Goal: Task Accomplishment & Management: Use online tool/utility

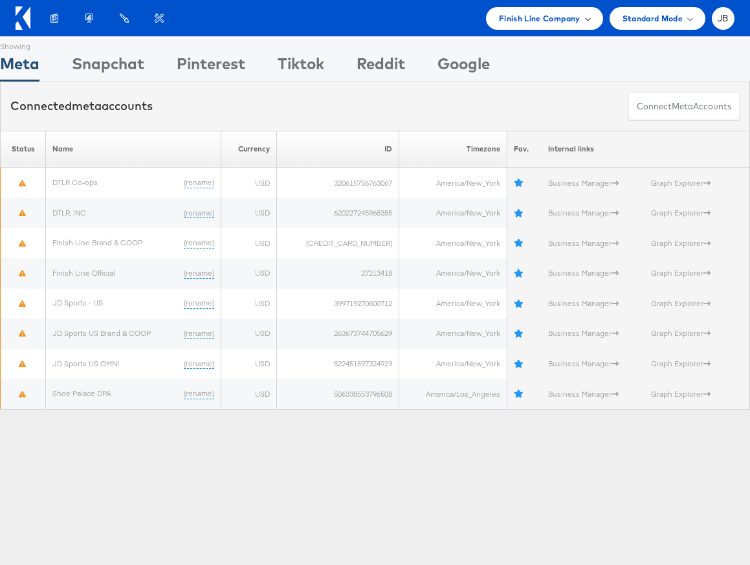
click at [548, 12] on span "Finish Line Company" at bounding box center [540, 19] width 82 height 14
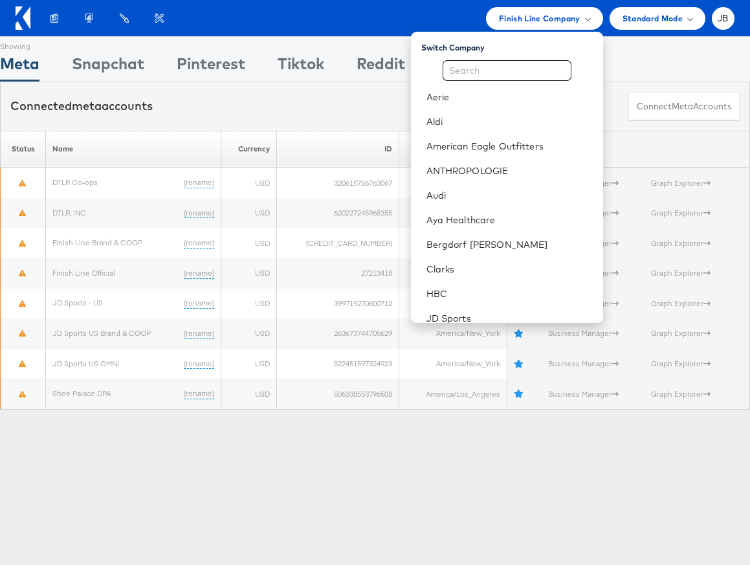
click at [227, 477] on div "Showing Meta Showing Snapchat Showing Pinterest Showing Tiktok Showing Reddit S…" at bounding box center [375, 359] width 750 height 647
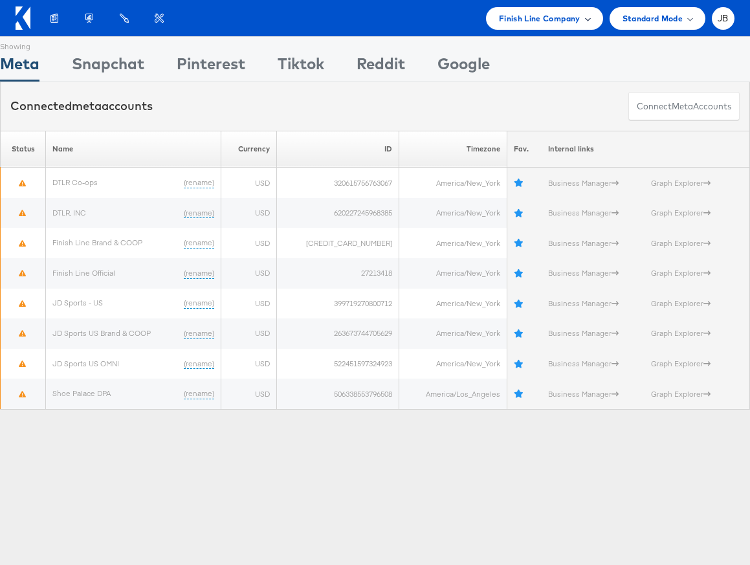
click at [524, 27] on div "Finish Line Company" at bounding box center [544, 18] width 117 height 23
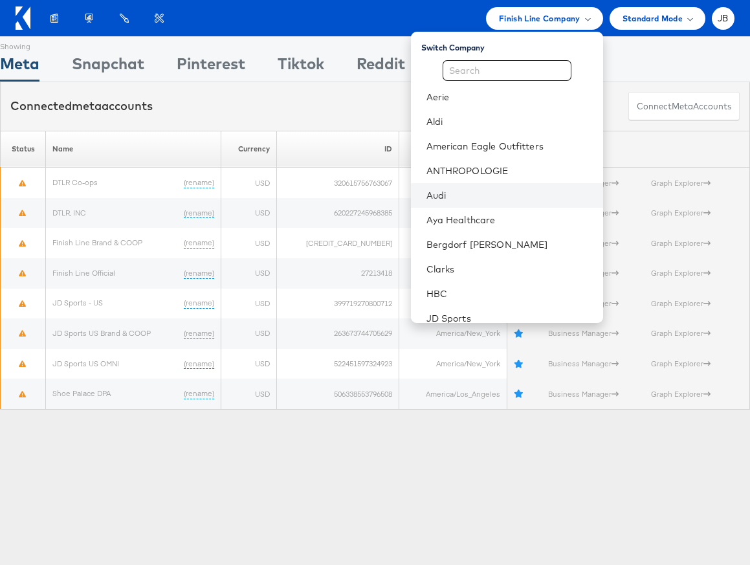
scroll to position [2, 0]
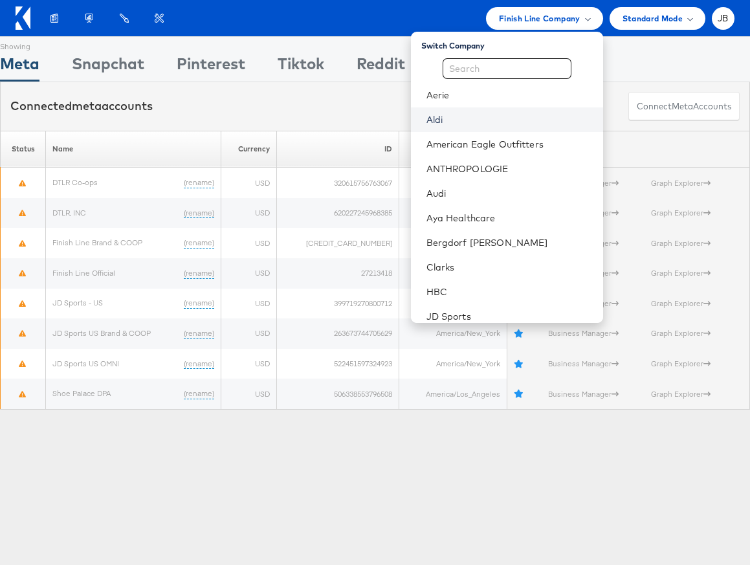
click at [470, 122] on link "Aldi" at bounding box center [510, 119] width 166 height 13
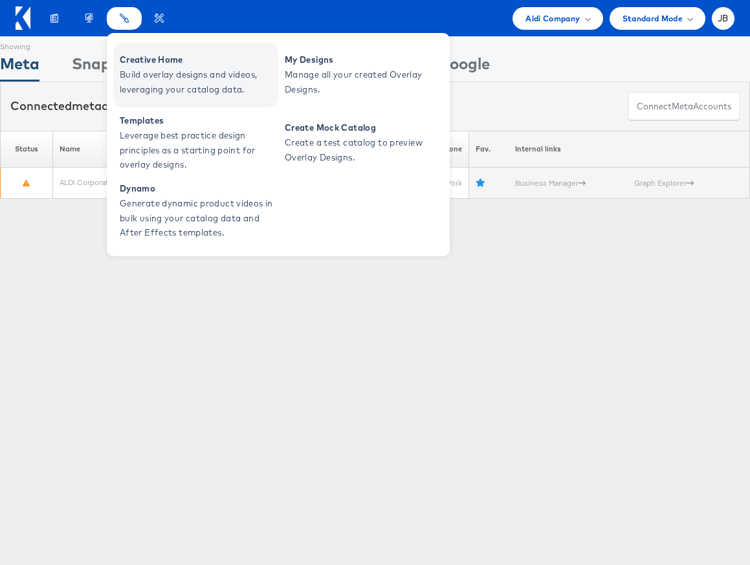
click at [133, 63] on span "Creative Home" at bounding box center [197, 59] width 155 height 15
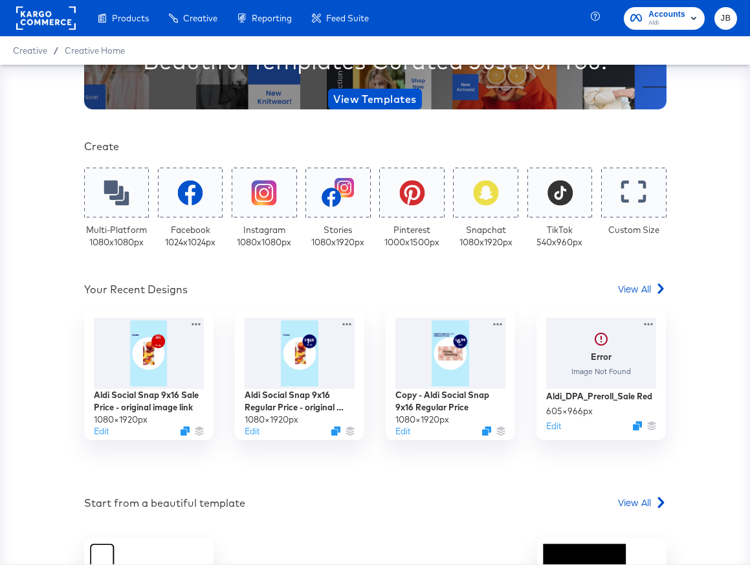
scroll to position [183, 0]
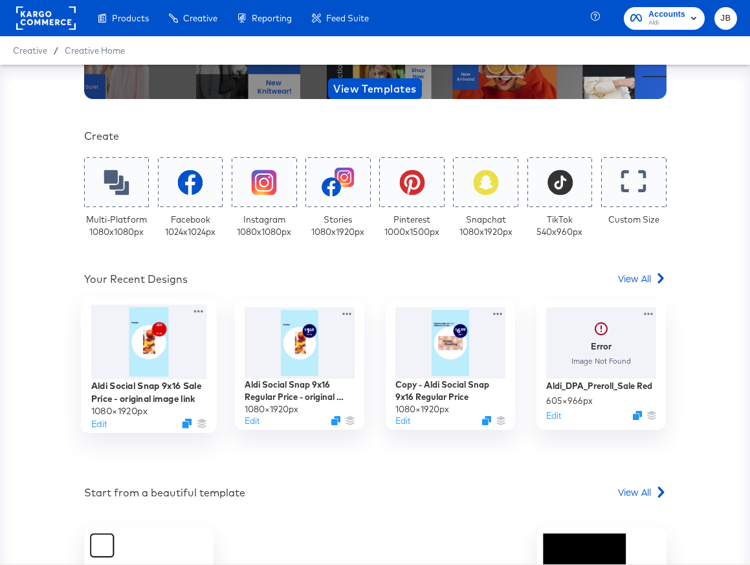
click at [199, 364] on div at bounding box center [149, 342] width 116 height 74
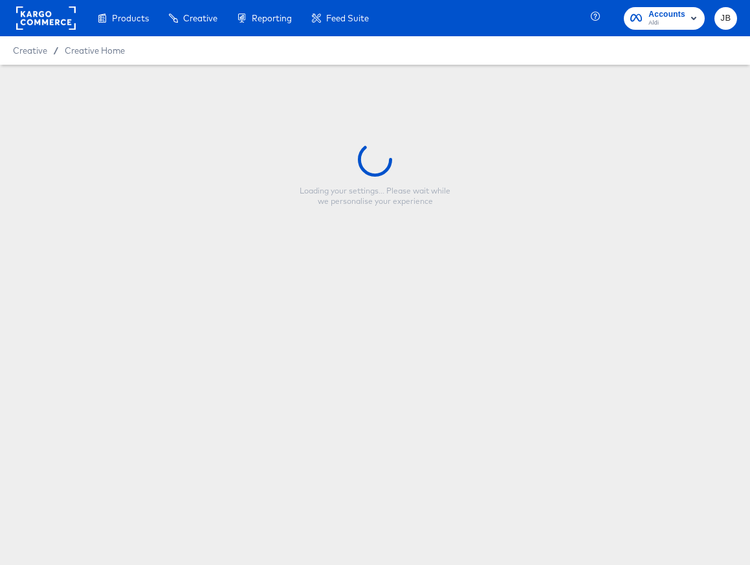
type input "Aldi Social Snap 9x16 Sale Price - original image link"
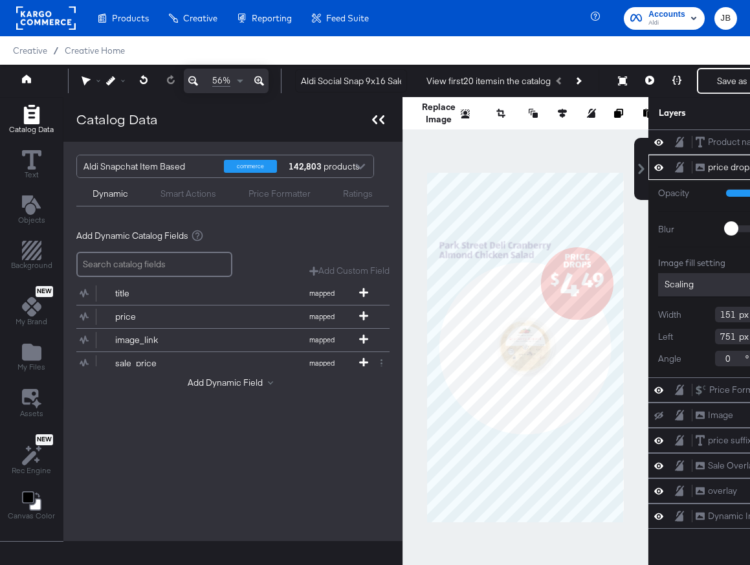
click at [370, 120] on div at bounding box center [378, 119] width 23 height 19
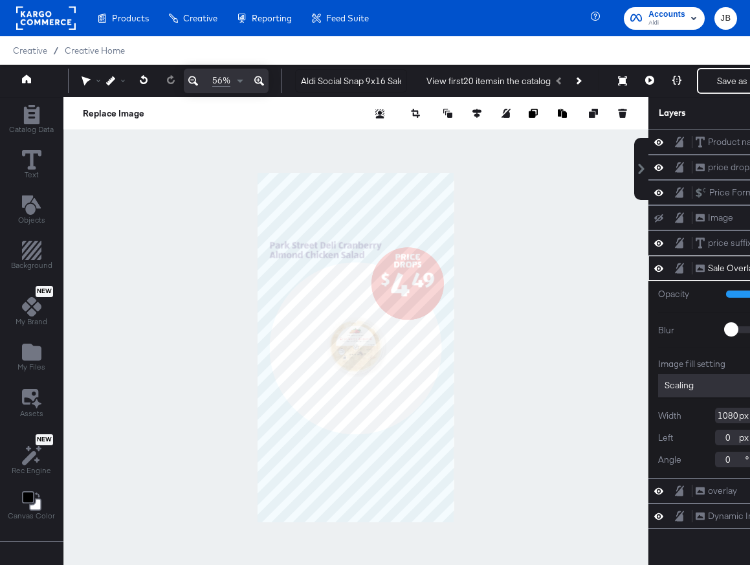
scroll to position [0, 115]
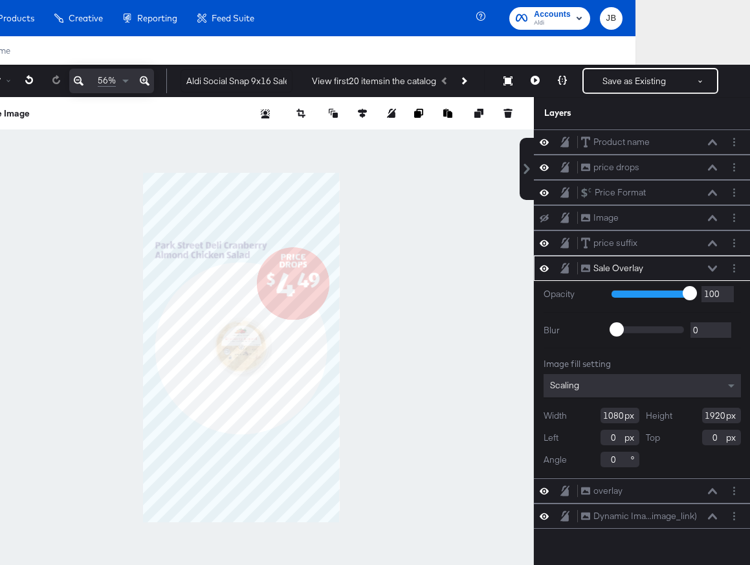
click at [350, 336] on div at bounding box center [241, 347] width 585 height 501
click at [711, 266] on icon at bounding box center [712, 268] width 9 height 6
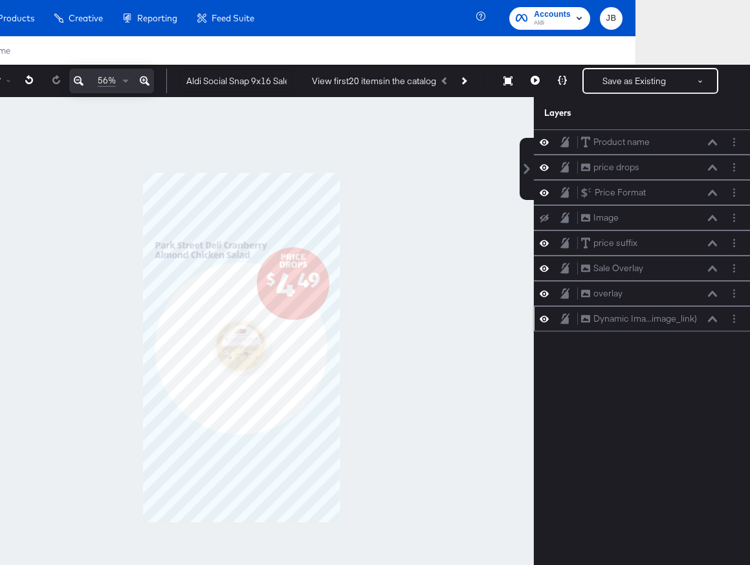
click at [712, 322] on button at bounding box center [713, 319] width 10 height 8
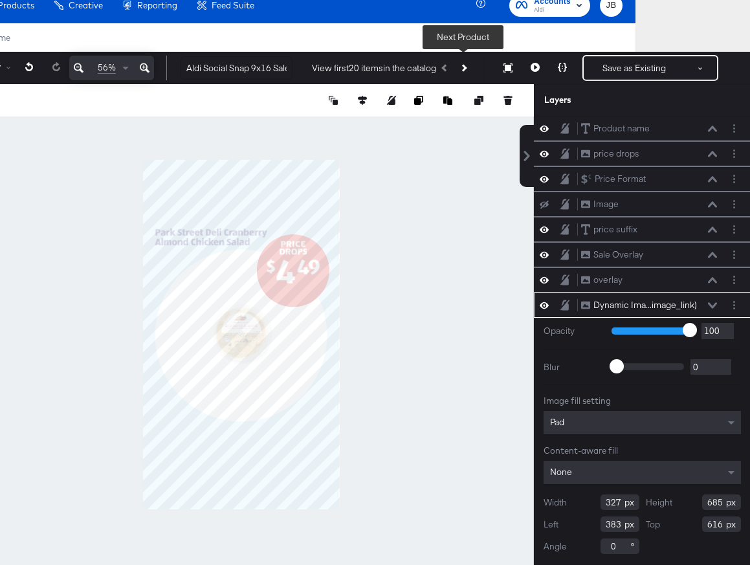
click at [465, 67] on icon "Next Product" at bounding box center [463, 67] width 7 height 7
click at [463, 68] on icon "Next Product" at bounding box center [463, 67] width 7 height 7
click at [463, 65] on icon "Next Product" at bounding box center [463, 67] width 7 height 7
click at [534, 69] on icon at bounding box center [535, 67] width 9 height 9
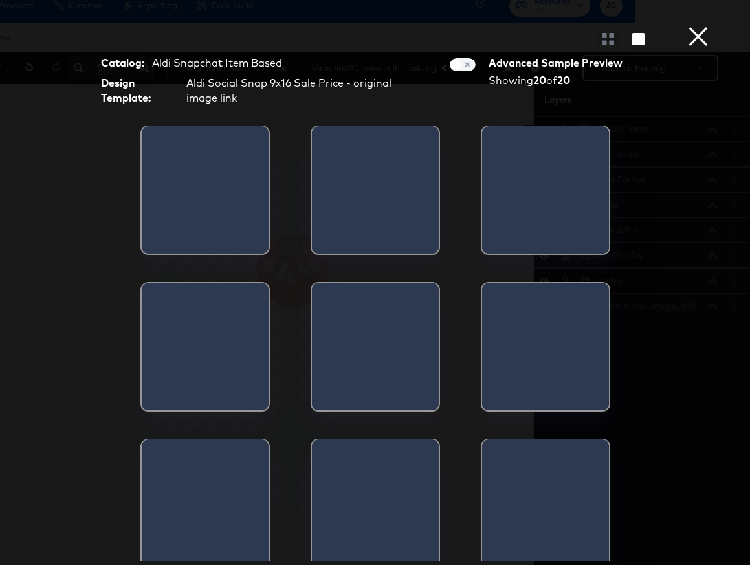
scroll to position [0, 0]
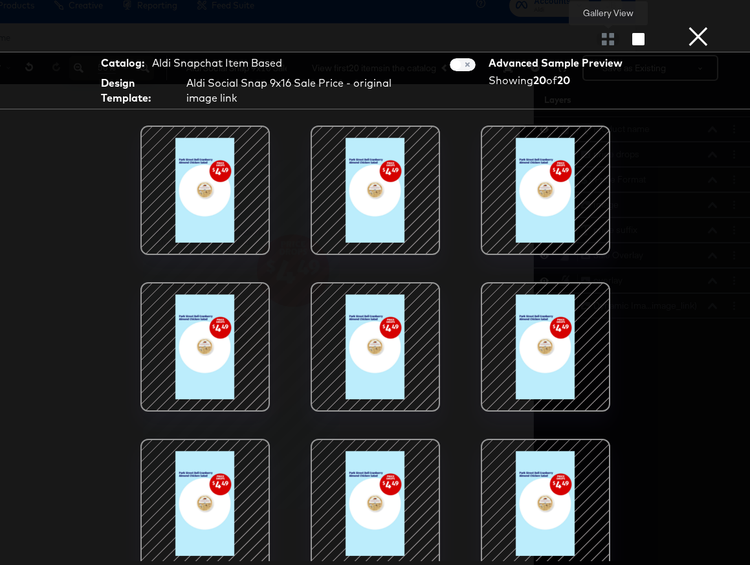
click at [610, 41] on div at bounding box center [608, 38] width 23 height 13
click at [601, 41] on div at bounding box center [608, 38] width 23 height 13
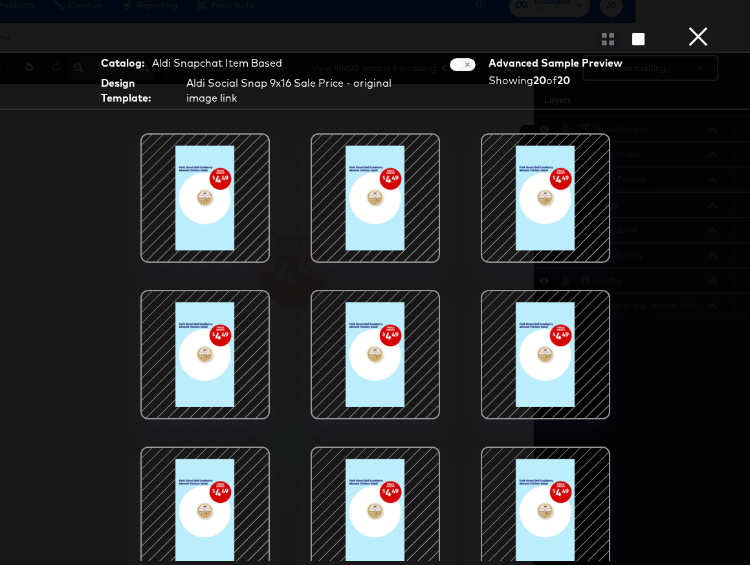
scroll to position [634, 0]
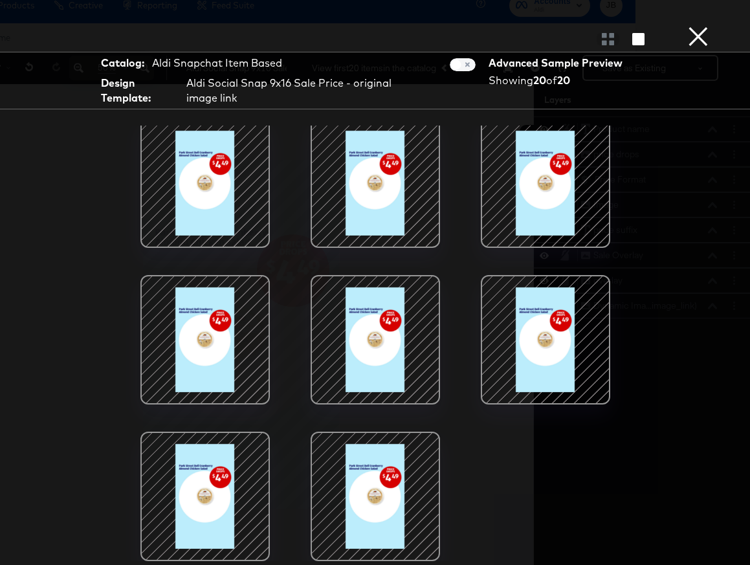
click at [699, 26] on button "×" at bounding box center [699, 13] width 26 height 26
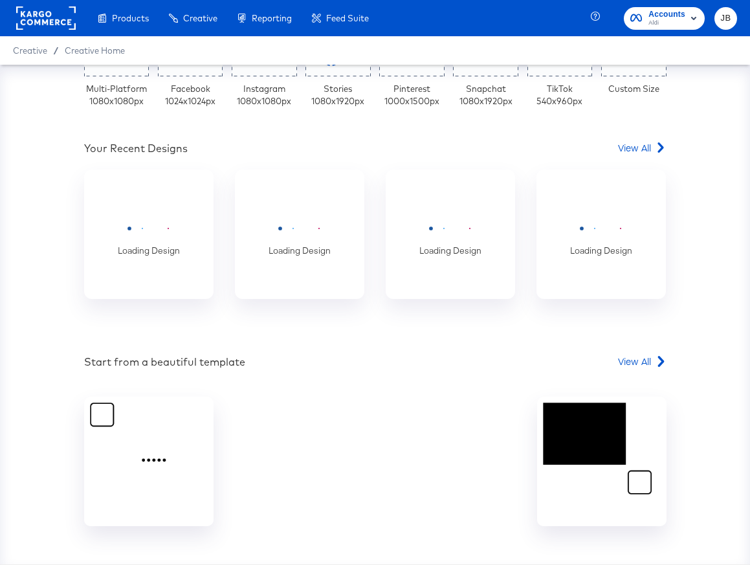
scroll to position [347, 0]
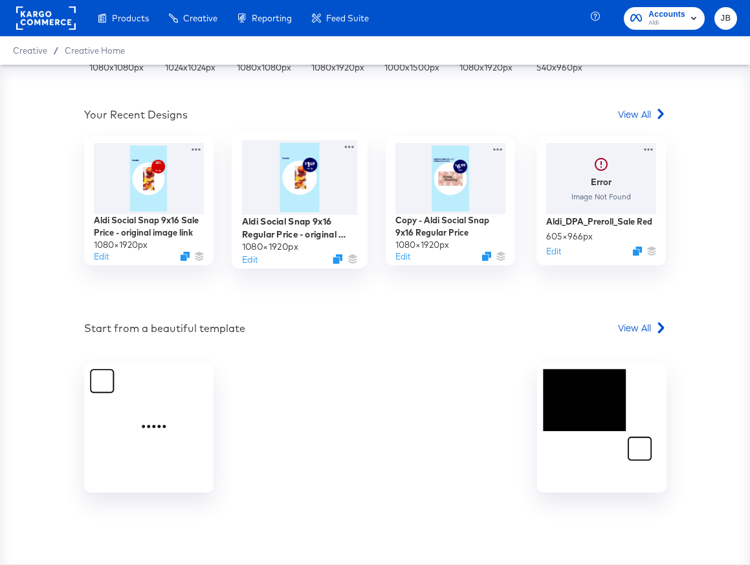
click at [336, 197] on div at bounding box center [300, 177] width 116 height 74
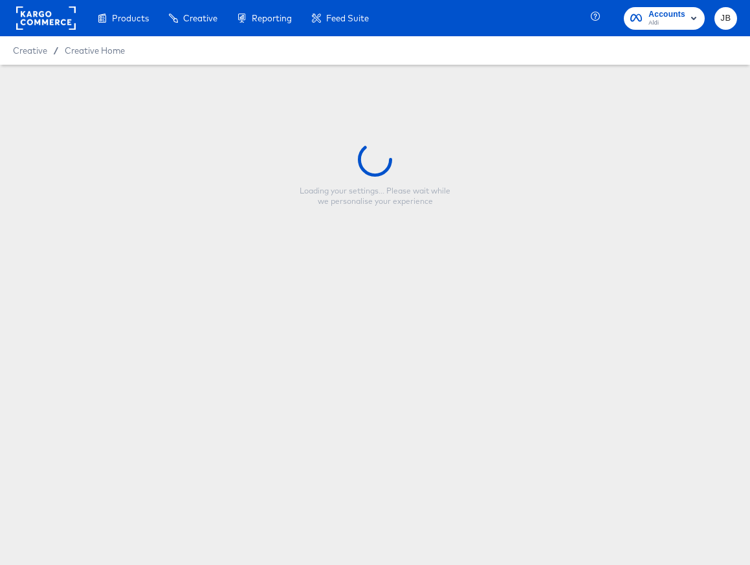
type input "Aldi Social Snap 9x16 Regular Price - original image link"
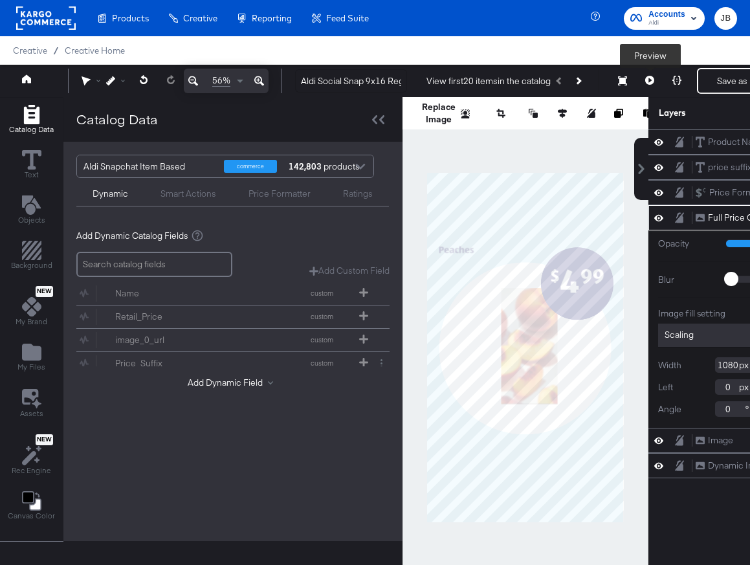
click at [654, 82] on icon at bounding box center [649, 80] width 9 height 9
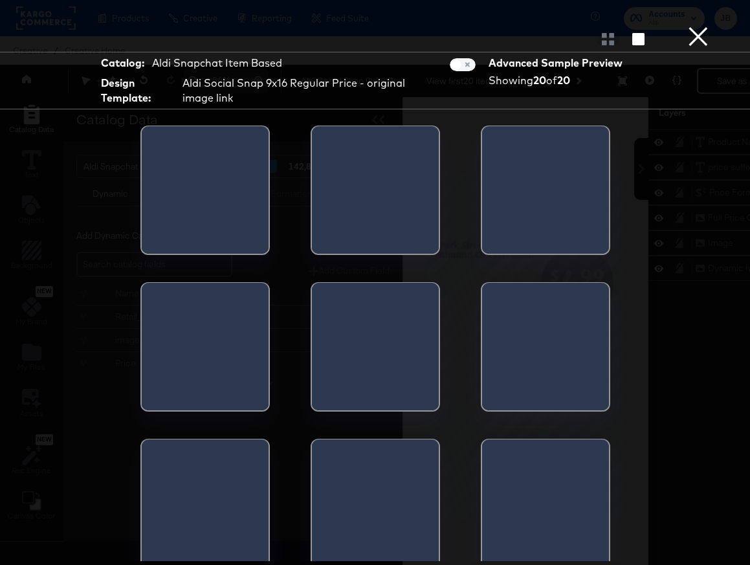
click at [603, 44] on div at bounding box center [608, 38] width 23 height 13
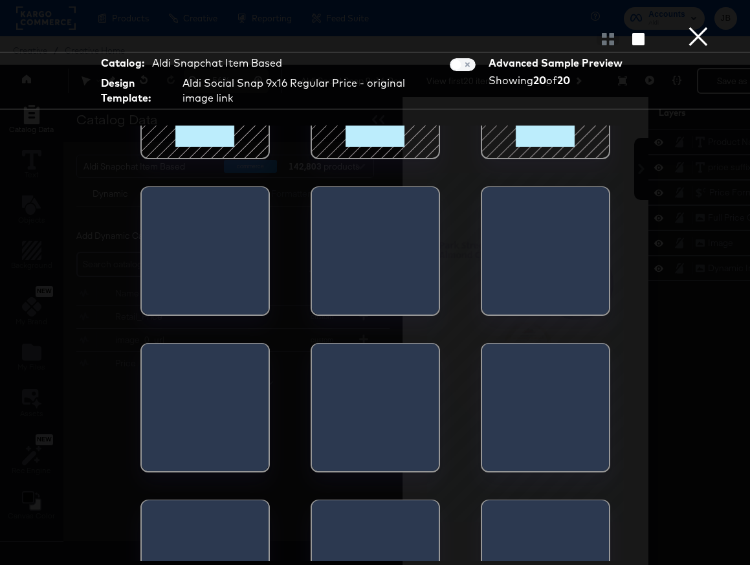
scroll to position [634, 0]
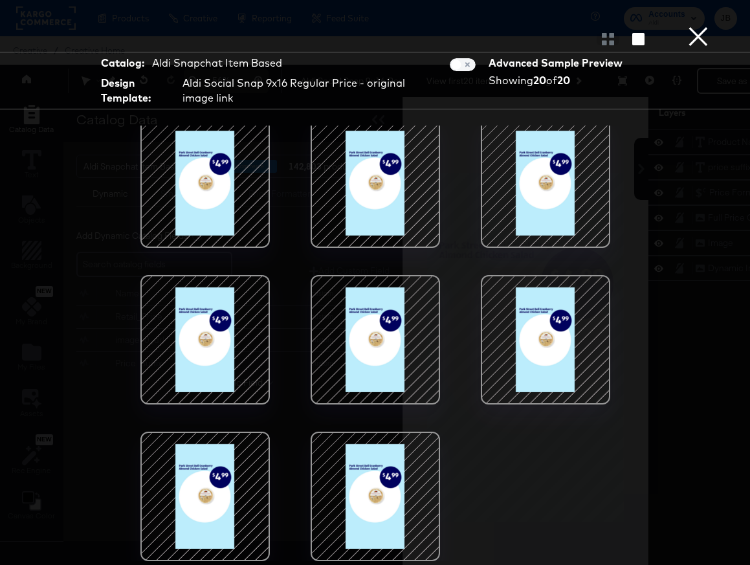
click at [691, 26] on button "×" at bounding box center [699, 13] width 26 height 26
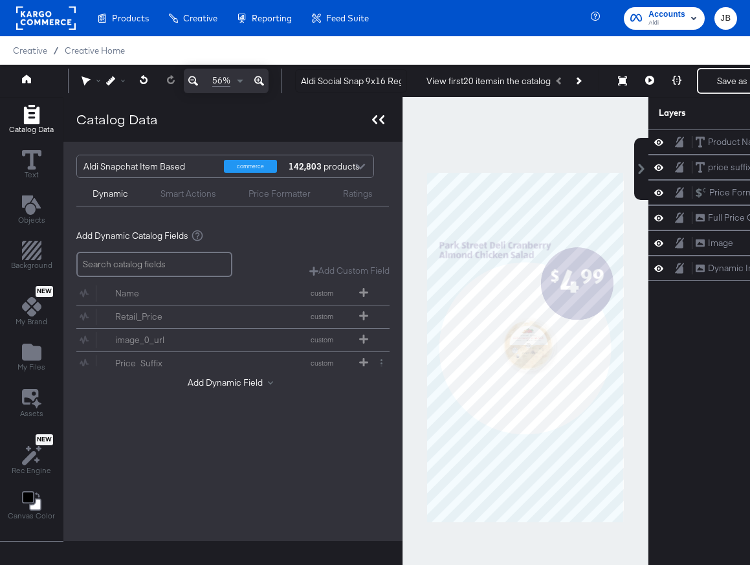
click at [379, 120] on icon at bounding box center [381, 119] width 5 height 9
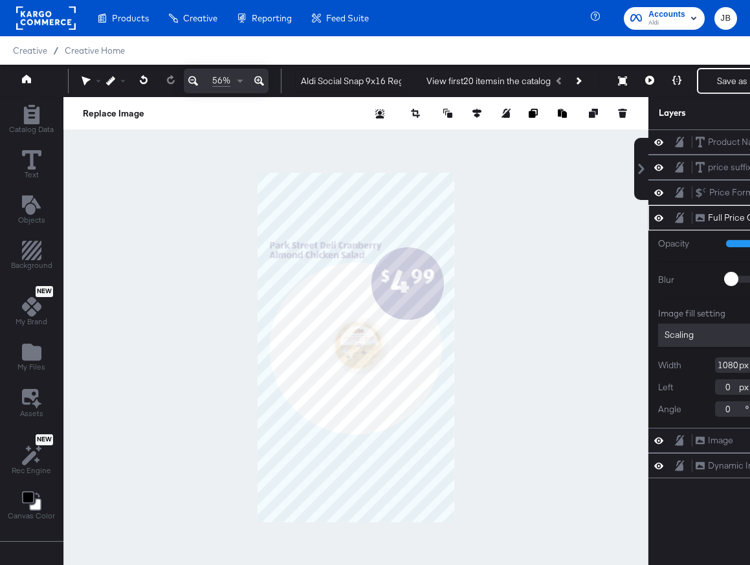
click at [344, 355] on div at bounding box center [355, 347] width 585 height 501
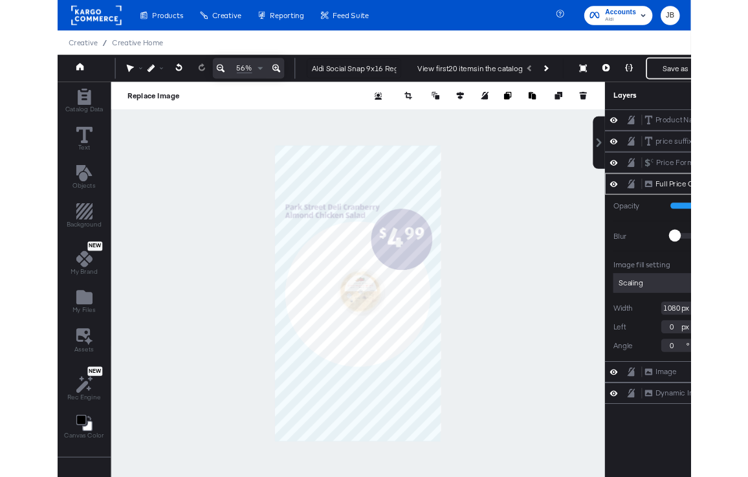
scroll to position [0, 115]
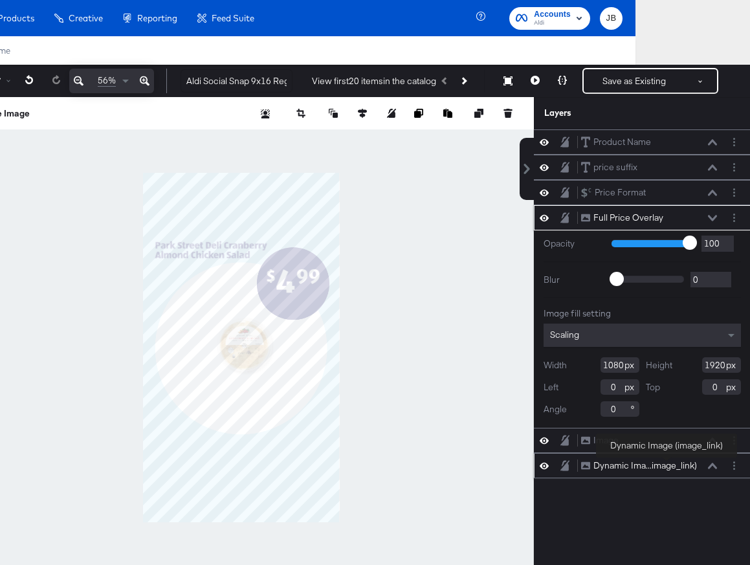
click at [667, 467] on div "Dynamic Ima...image_link)" at bounding box center [646, 466] width 104 height 12
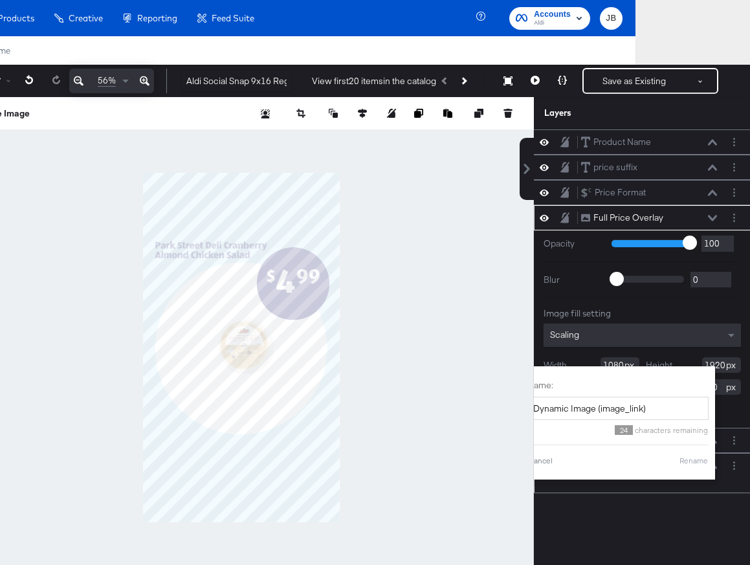
click at [719, 475] on div "Dynamic Ima...image_link) Dynamic Image (image_link) Name: Dynamic Image (image…" at bounding box center [642, 473] width 207 height 28
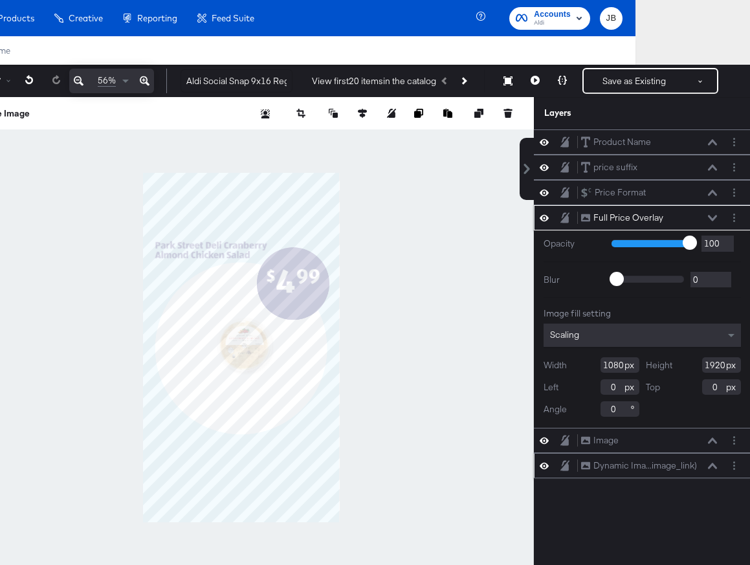
click at [715, 468] on icon at bounding box center [712, 466] width 9 height 6
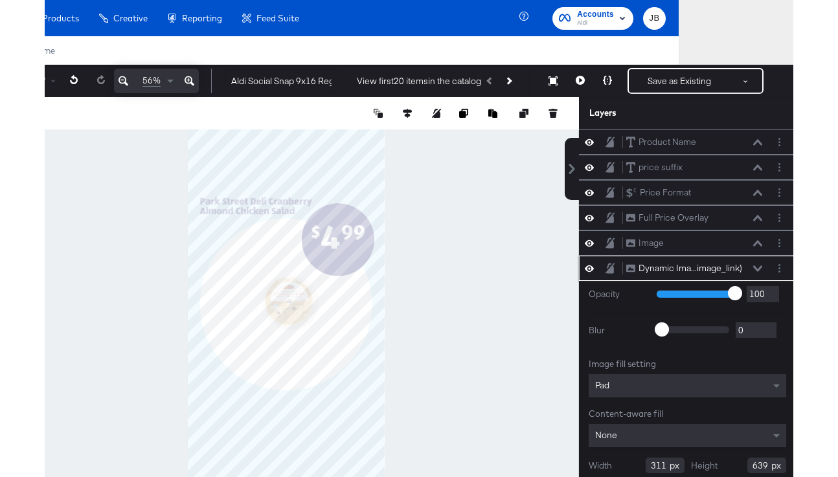
scroll to position [0, 27]
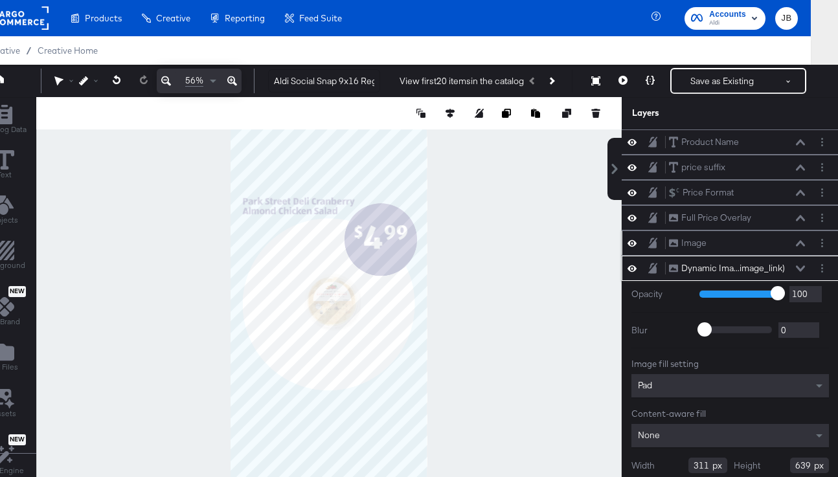
click at [651, 241] on icon at bounding box center [652, 243] width 9 height 11
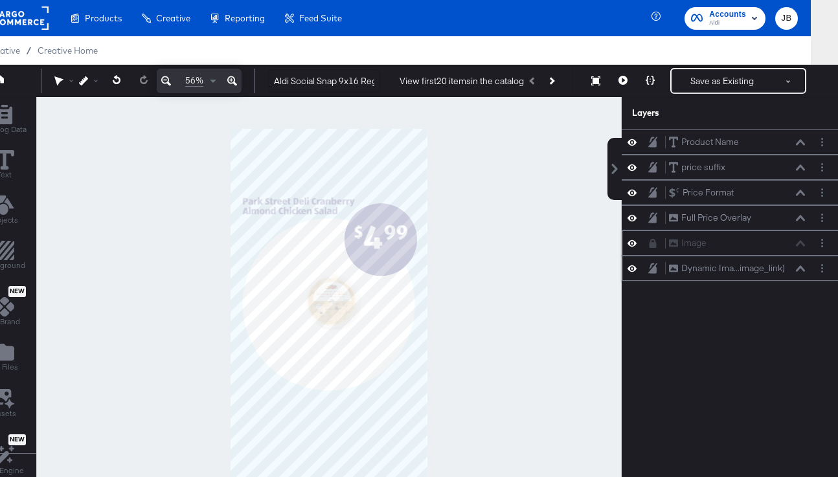
click at [750, 265] on button at bounding box center [800, 269] width 10 height 8
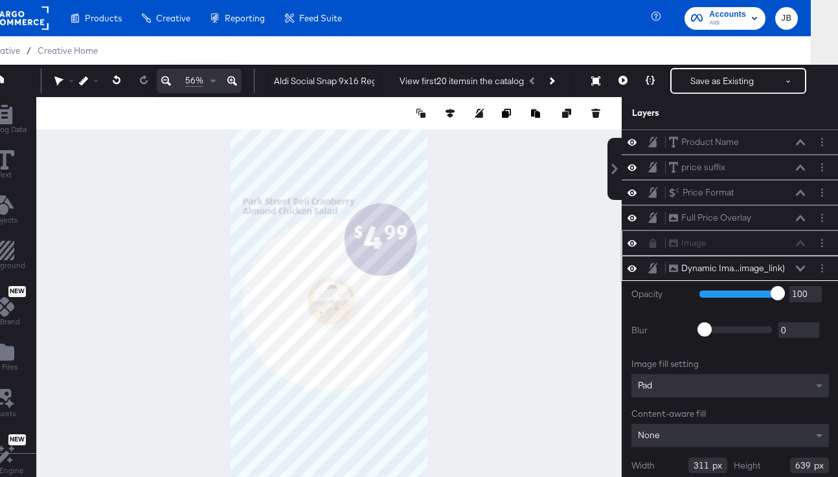
scroll to position [38, 0]
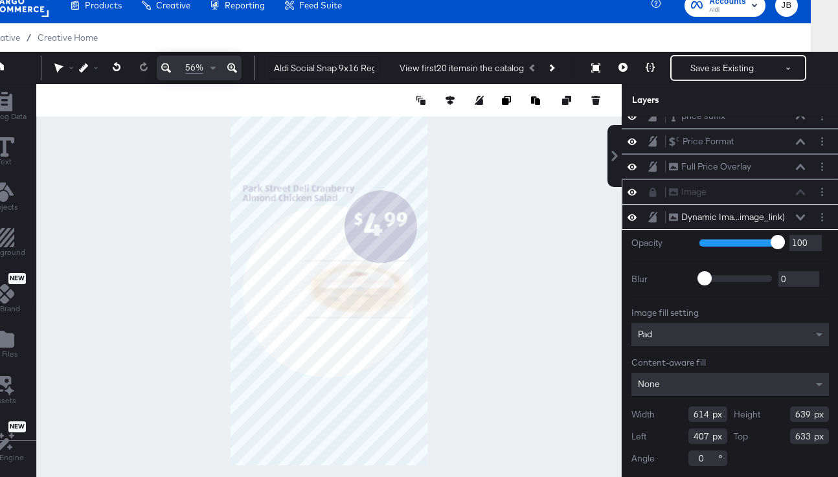
type input "933"
type input "89"
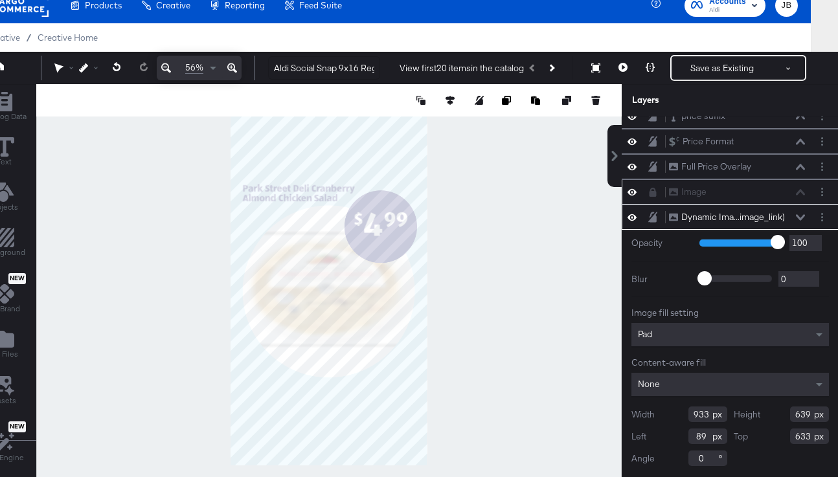
type input "955"
type input "66"
type input "967"
type input "484"
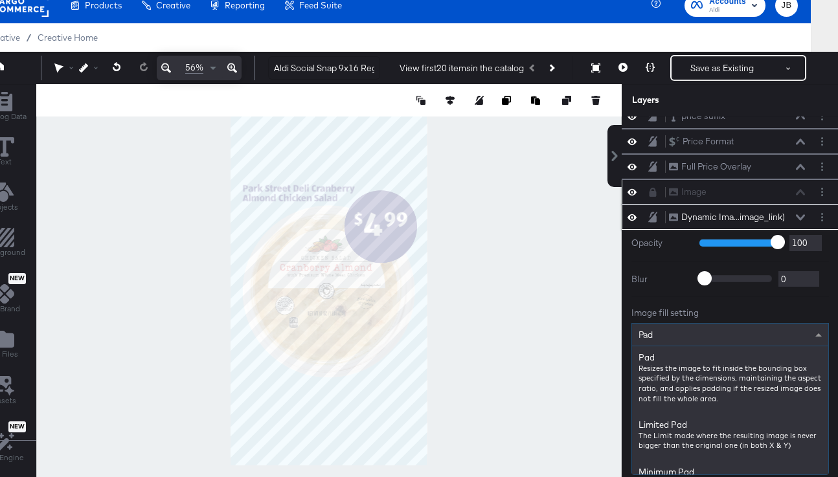
click at [750, 330] on div "Pad" at bounding box center [730, 335] width 196 height 22
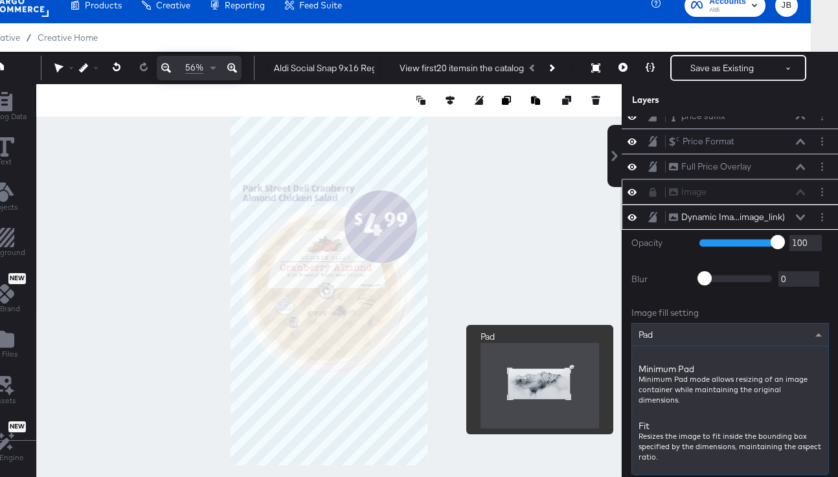
scroll to position [106, 0]
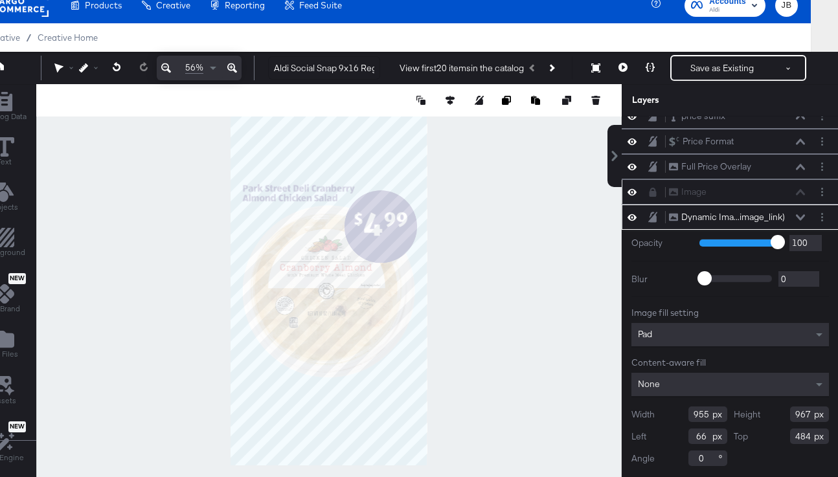
click at [750, 315] on div "Image fill setting" at bounding box center [729, 313] width 197 height 12
click at [644, 72] on button at bounding box center [649, 68] width 27 height 26
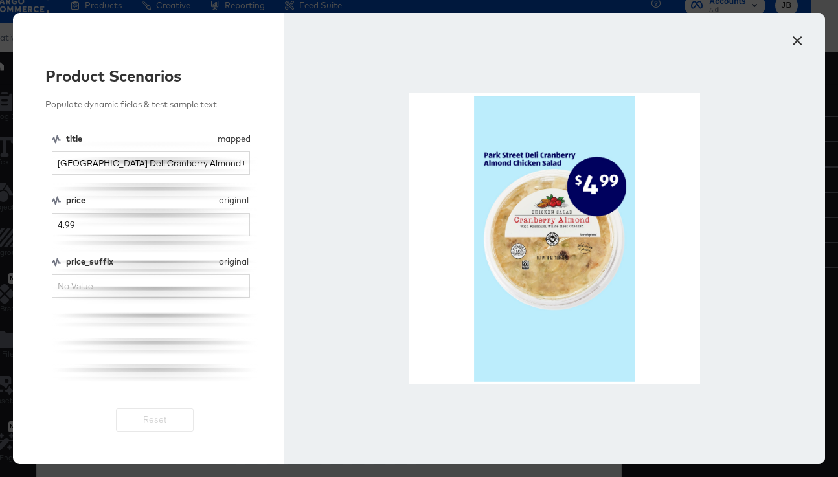
scroll to position [0, 0]
click at [750, 40] on button "×" at bounding box center [796, 37] width 23 height 23
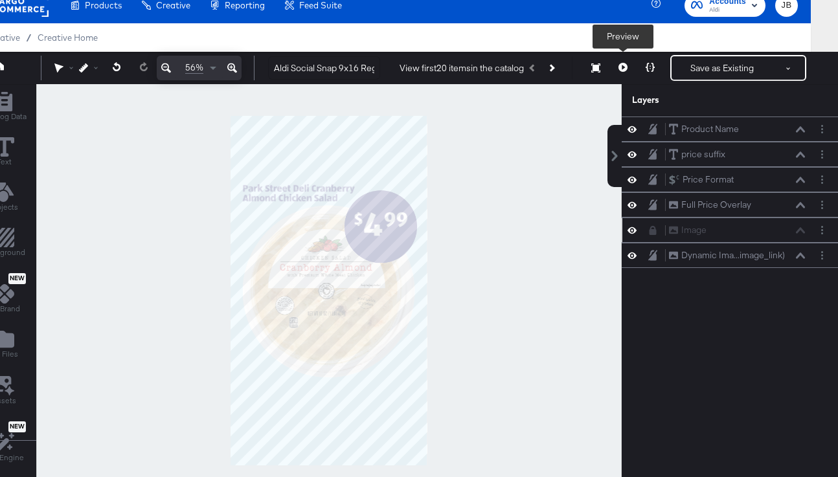
click at [621, 65] on icon at bounding box center [622, 67] width 9 height 9
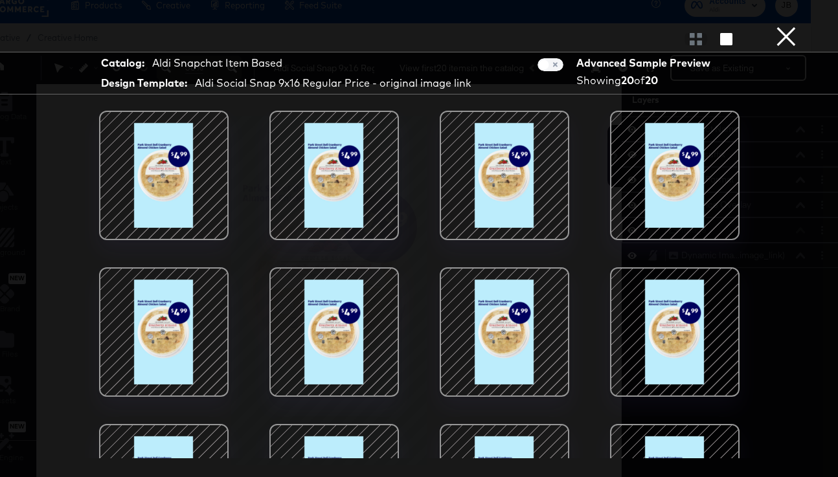
click at [691, 51] on div at bounding box center [419, 39] width 838 height 26
click at [694, 43] on div at bounding box center [695, 38] width 23 height 13
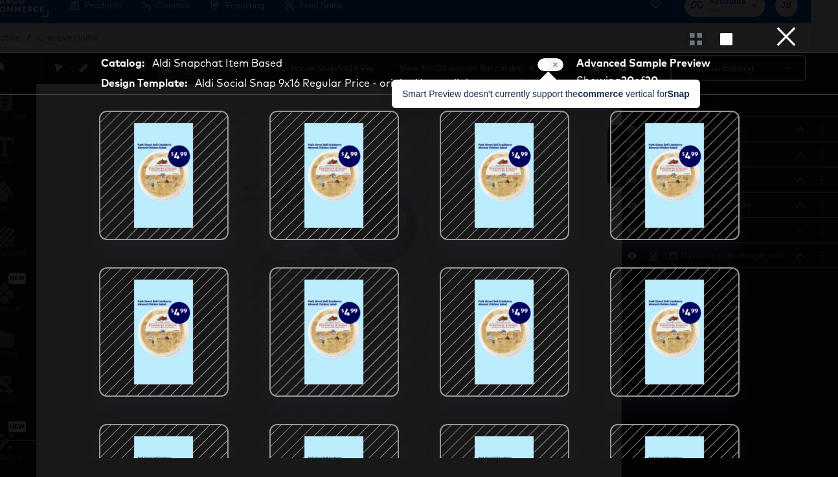
click at [548, 68] on span at bounding box center [550, 64] width 26 height 13
click at [550, 62] on span at bounding box center [550, 64] width 26 height 13
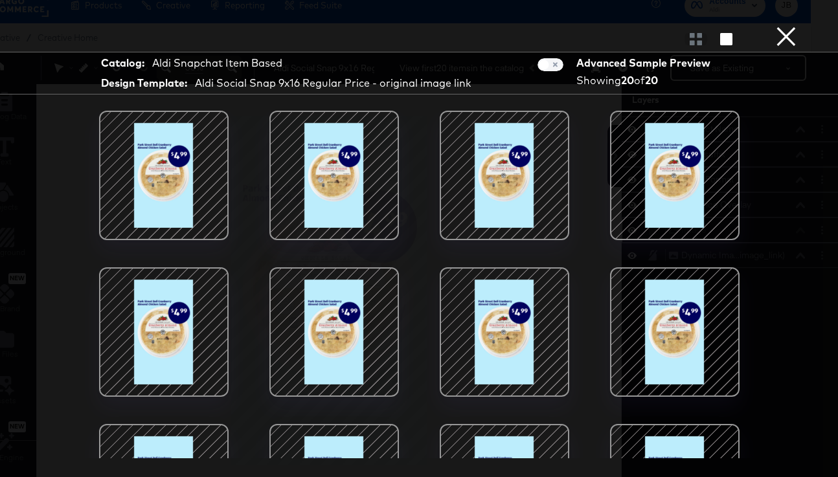
click at [750, 26] on button "×" at bounding box center [786, 13] width 26 height 26
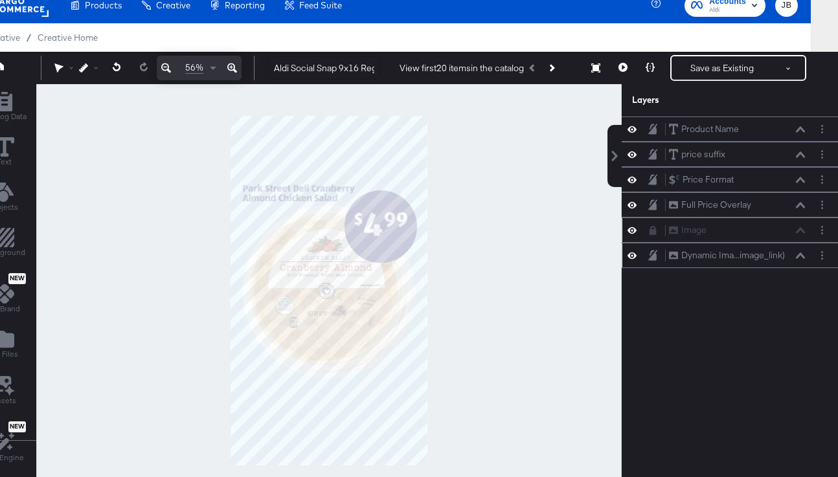
click at [750, 259] on div "Dynamic Ima...image_link) Dynamic Image (image_link)" at bounding box center [736, 256] width 137 height 14
click at [750, 256] on icon at bounding box center [800, 255] width 9 height 6
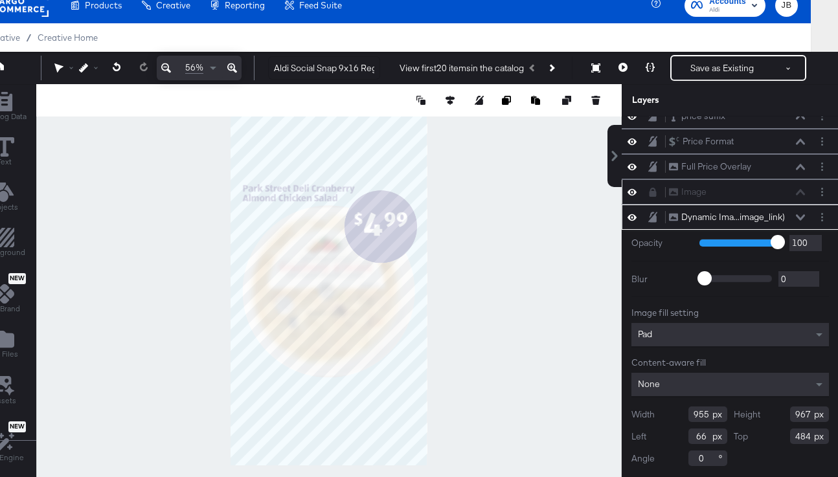
type input "952"
click at [445, 102] on icon at bounding box center [449, 100] width 9 height 9
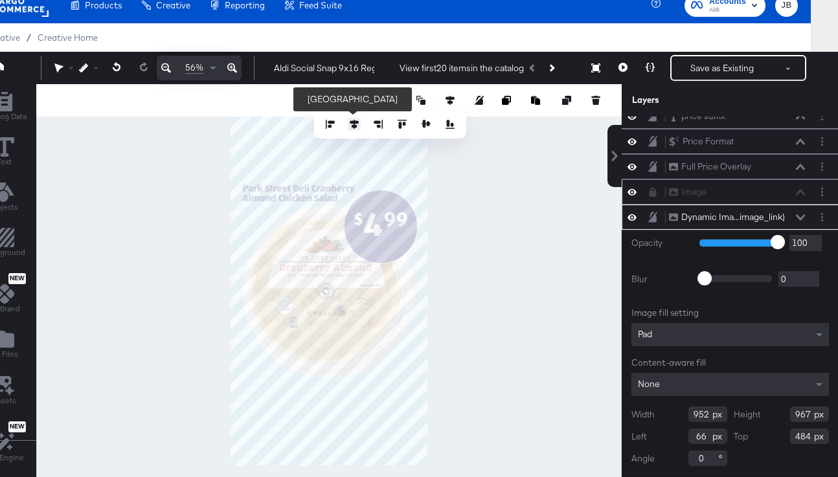
click at [350, 118] on button at bounding box center [354, 124] width 13 height 13
type input "64"
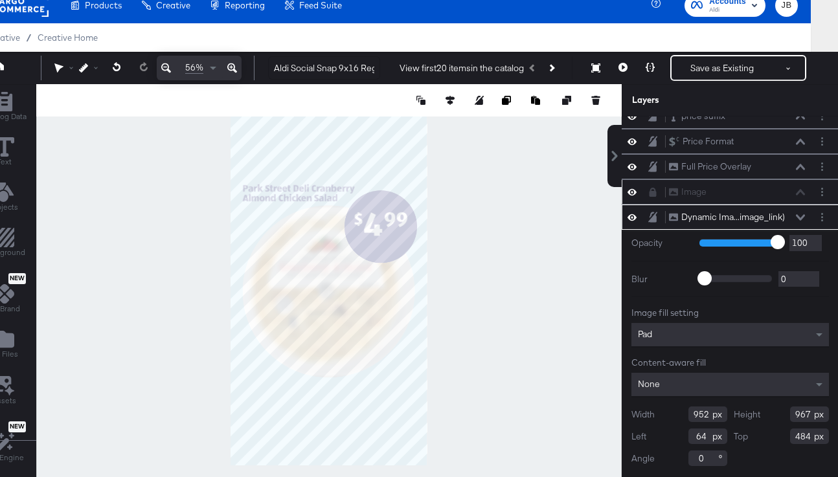
type input "950"
type input "971"
type input "66"
type input "480"
type input "967"
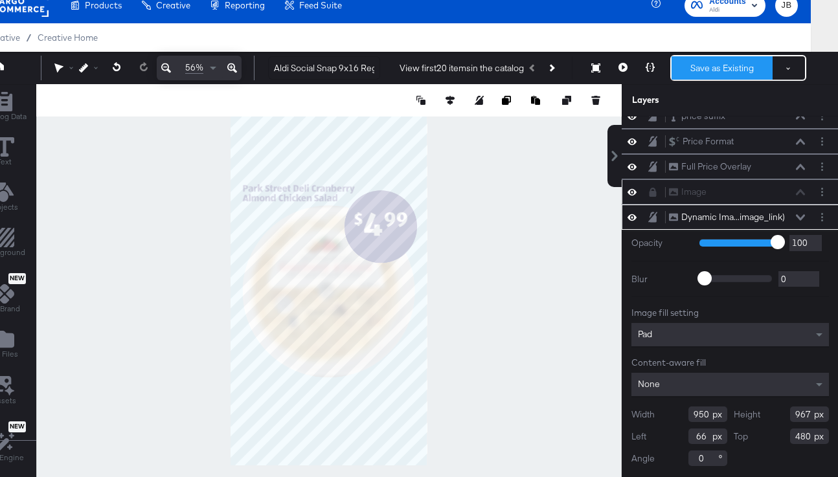
click at [722, 68] on button "Save as Existing" at bounding box center [721, 67] width 101 height 23
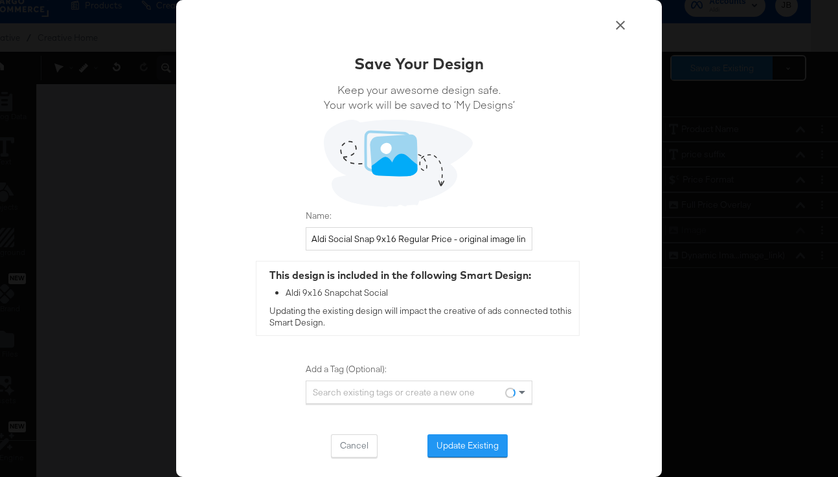
scroll to position [0, 0]
click at [461, 451] on button "Update Existing" at bounding box center [467, 445] width 80 height 23
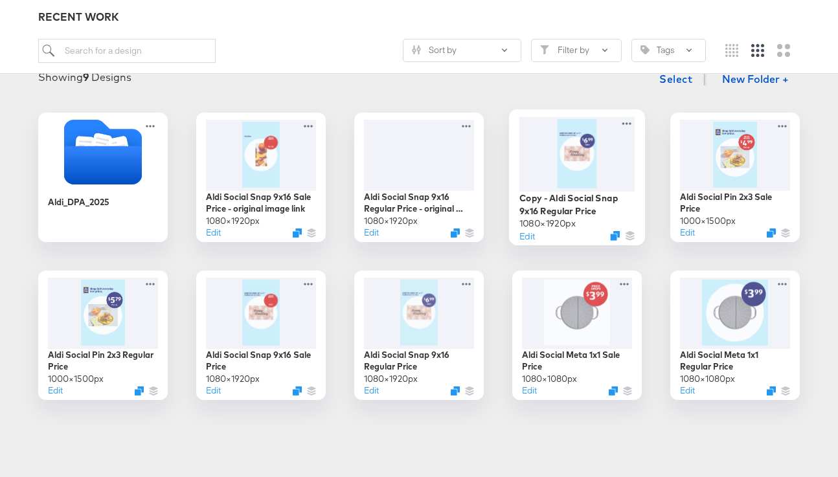
scroll to position [175, 0]
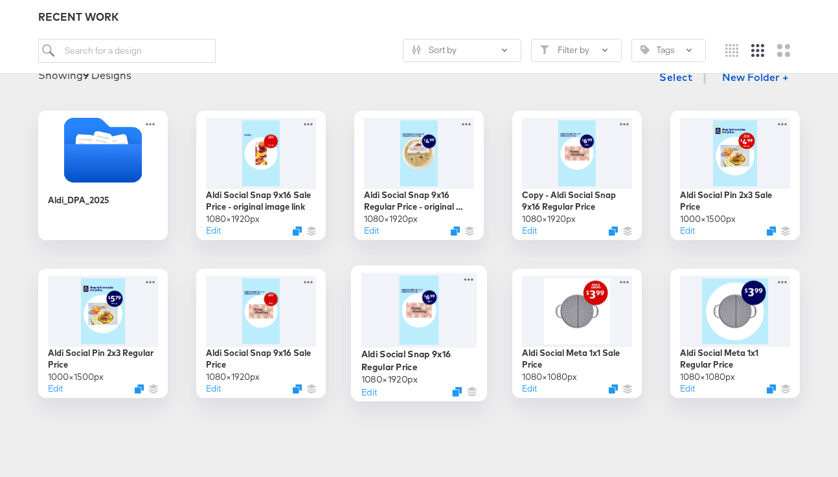
click at [425, 323] on div at bounding box center [419, 310] width 116 height 74
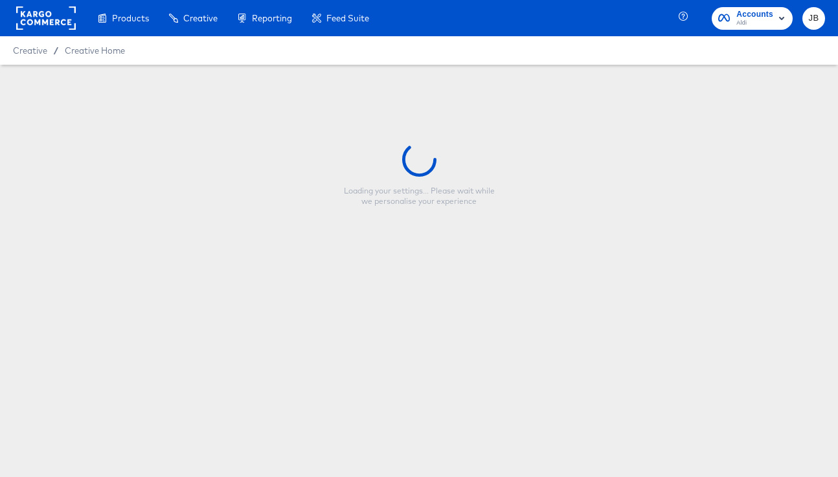
type input "Aldi Social Snap 9x16 Regular Price"
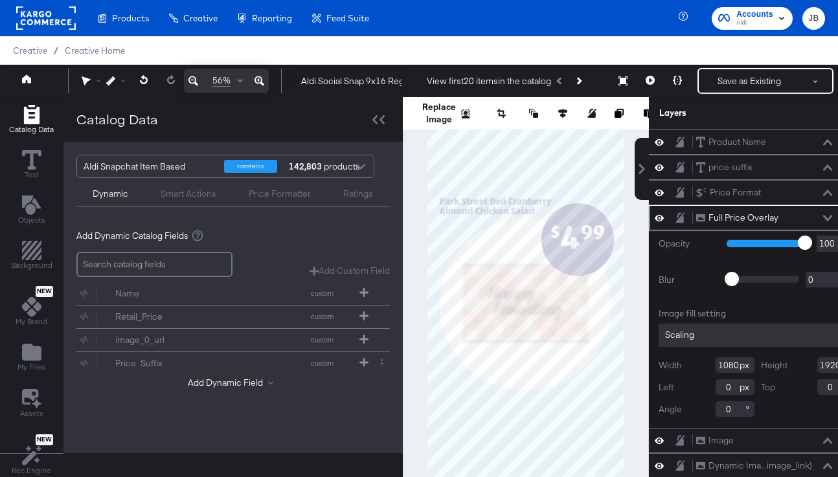
click at [750, 214] on div "Full Price Overlay Full Price Overlay" at bounding box center [763, 218] width 137 height 14
click at [750, 216] on icon at bounding box center [827, 218] width 9 height 6
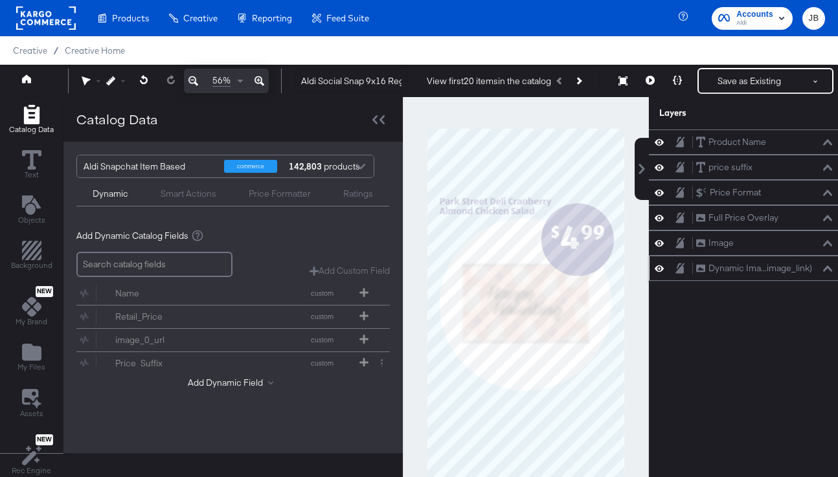
click at [750, 271] on button at bounding box center [827, 269] width 10 height 8
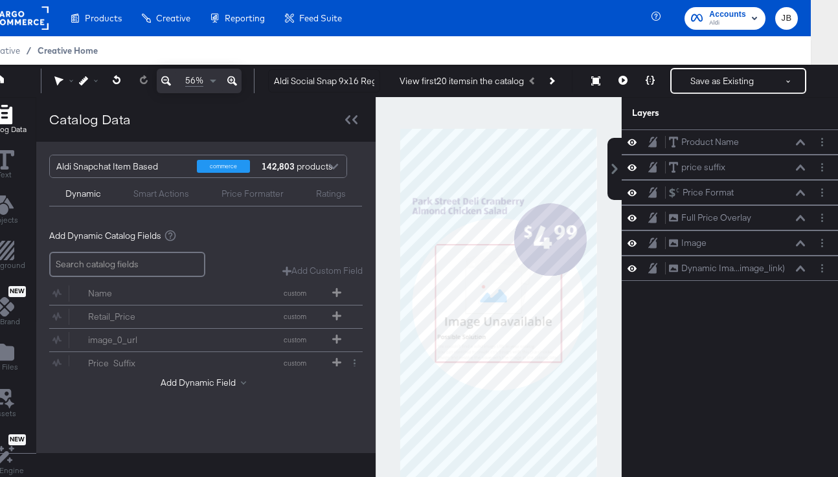
click at [54, 52] on span "Creative Home" at bounding box center [68, 50] width 60 height 10
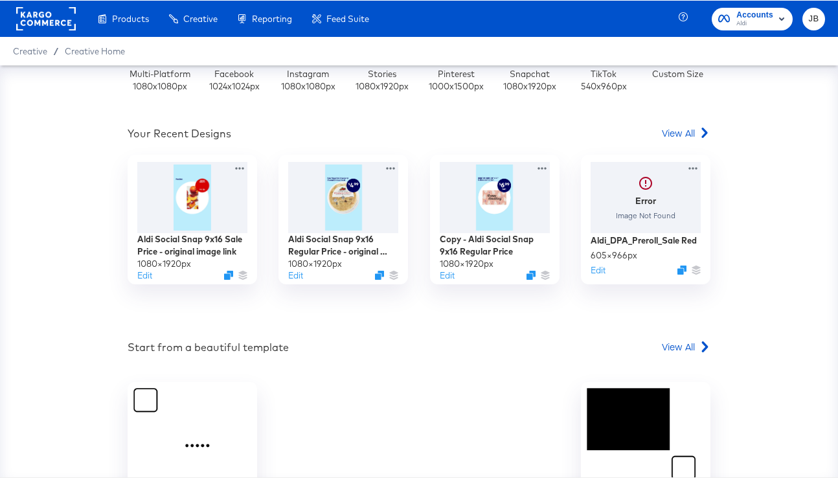
scroll to position [291, 0]
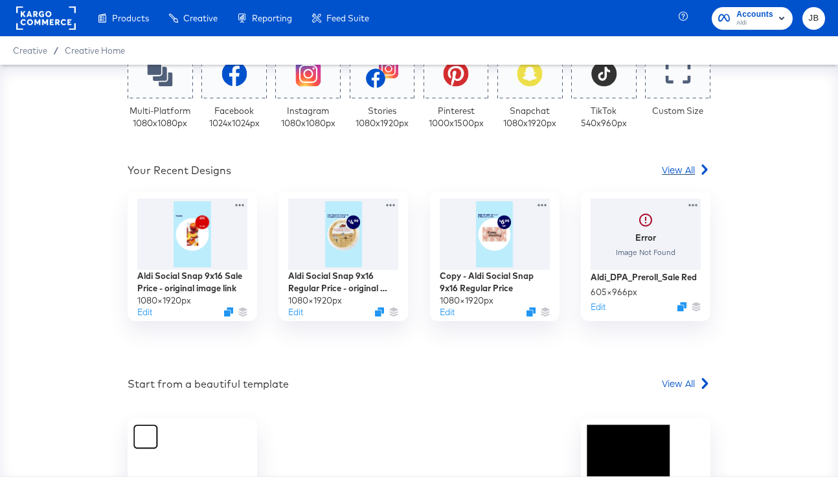
click at [688, 164] on span "View All" at bounding box center [678, 169] width 33 height 13
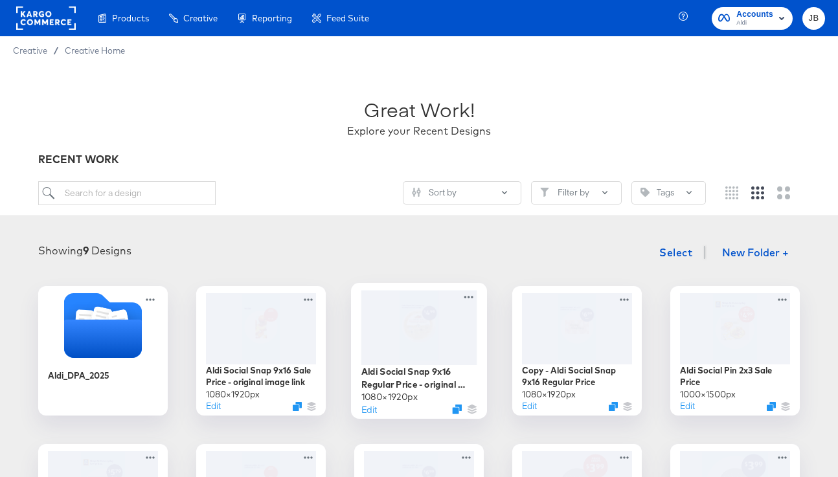
click at [429, 350] on div at bounding box center [419, 327] width 116 height 74
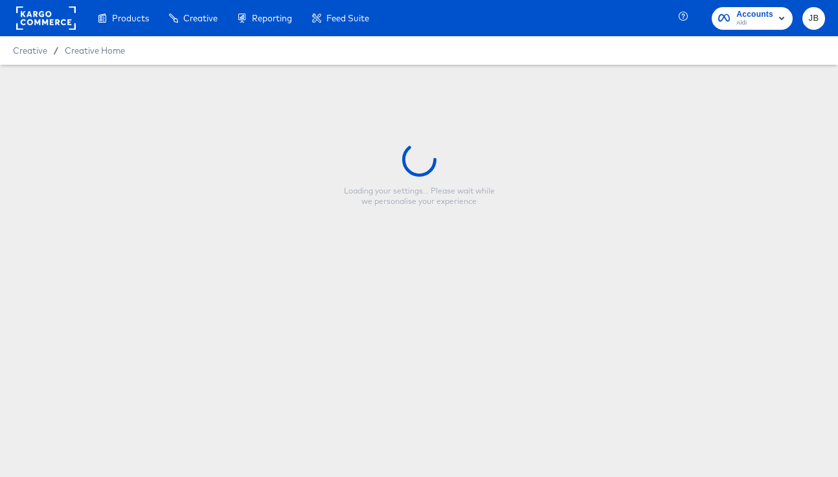
type input "Aldi Social Snap 9x16 Regular Price - original image link"
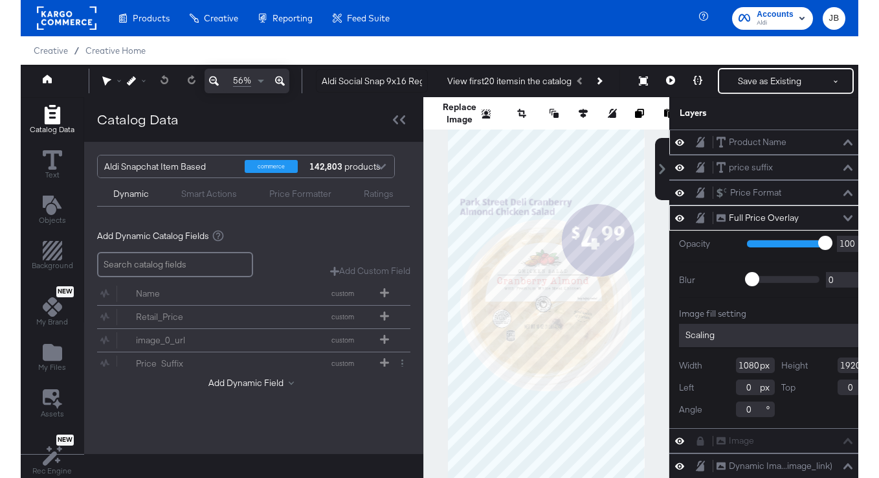
scroll to position [52, 0]
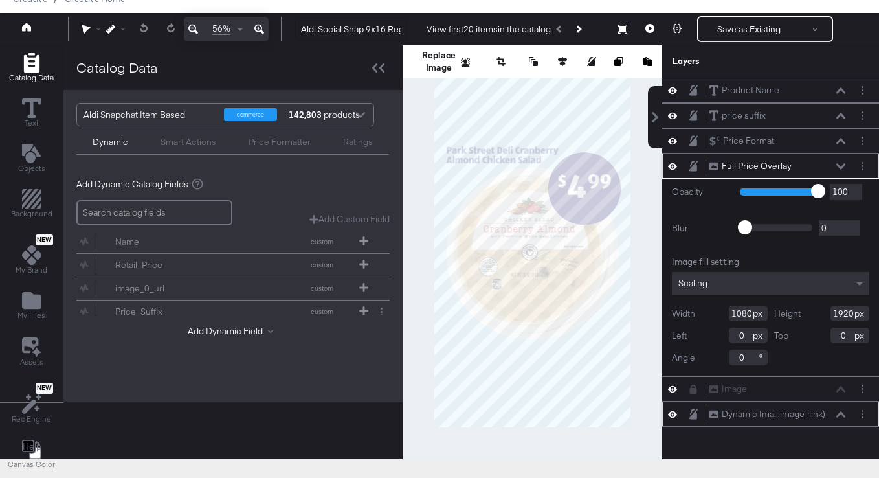
click at [750, 414] on icon at bounding box center [840, 414] width 9 height 6
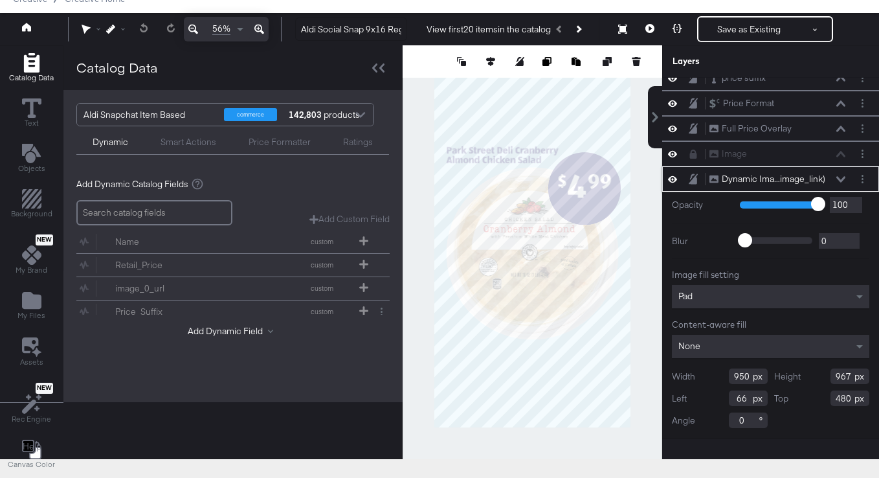
click at [748, 377] on input "950" at bounding box center [748, 376] width 39 height 16
type input "699"
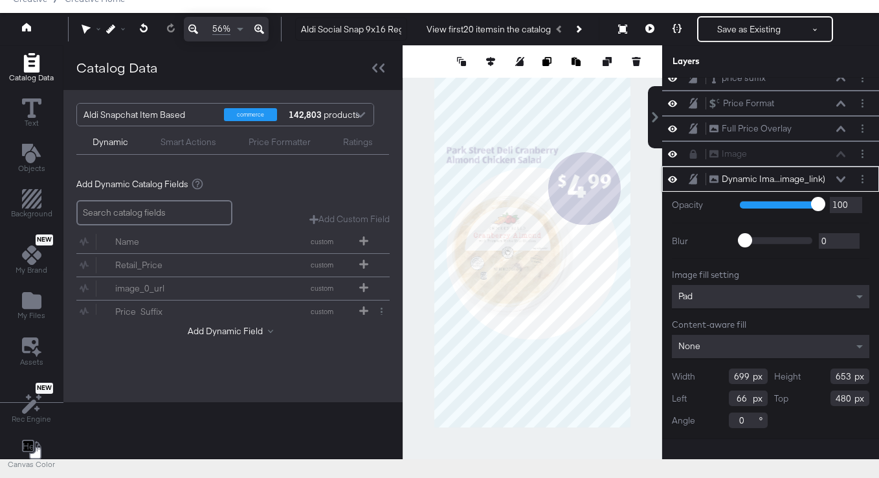
type input "653"
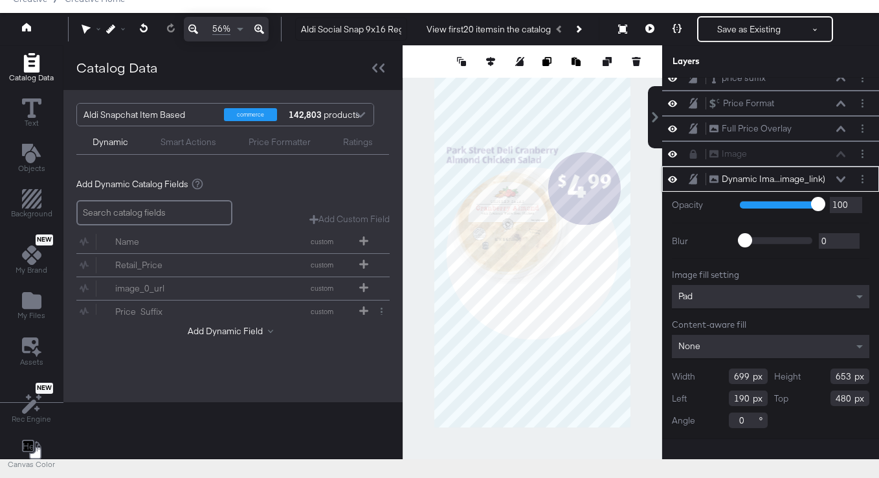
type input "190"
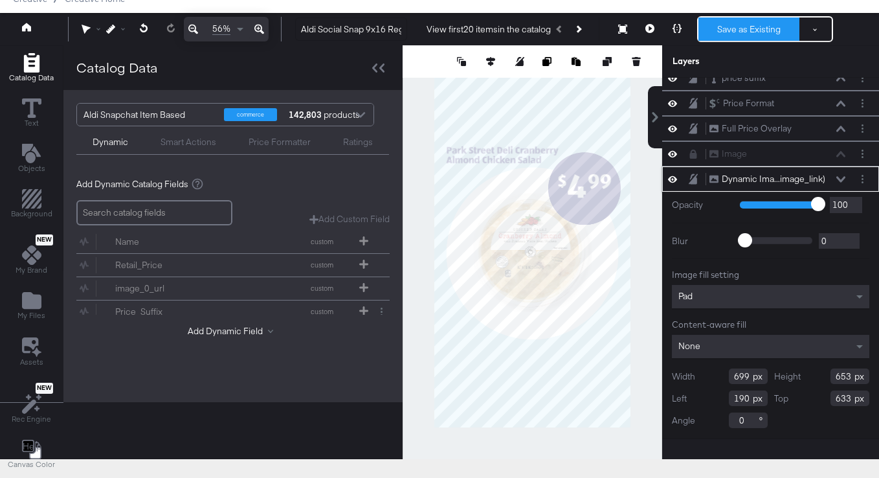
type input "633"
click at [730, 34] on button "Save as Existing" at bounding box center [749, 28] width 101 height 23
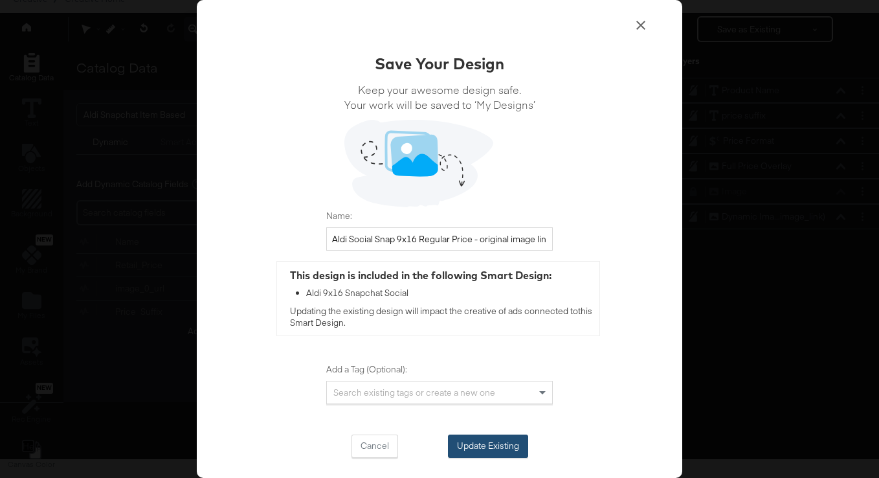
click at [479, 451] on button "Update Existing" at bounding box center [488, 445] width 80 height 23
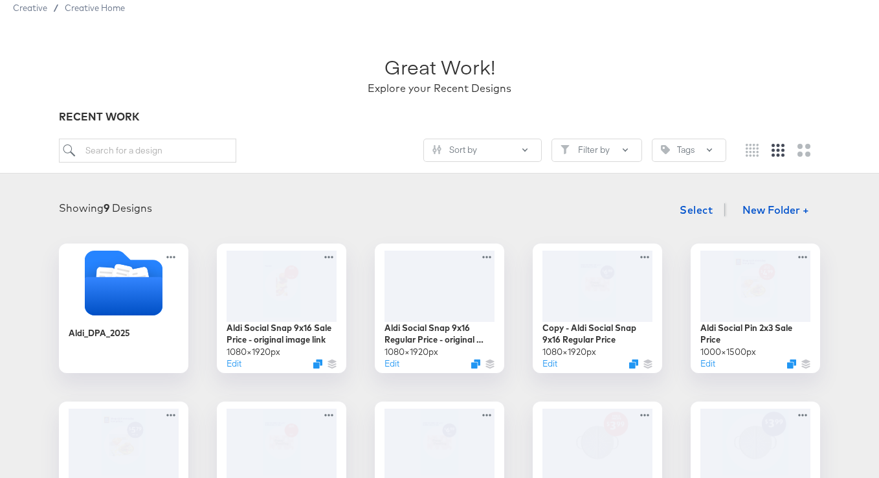
scroll to position [50, 0]
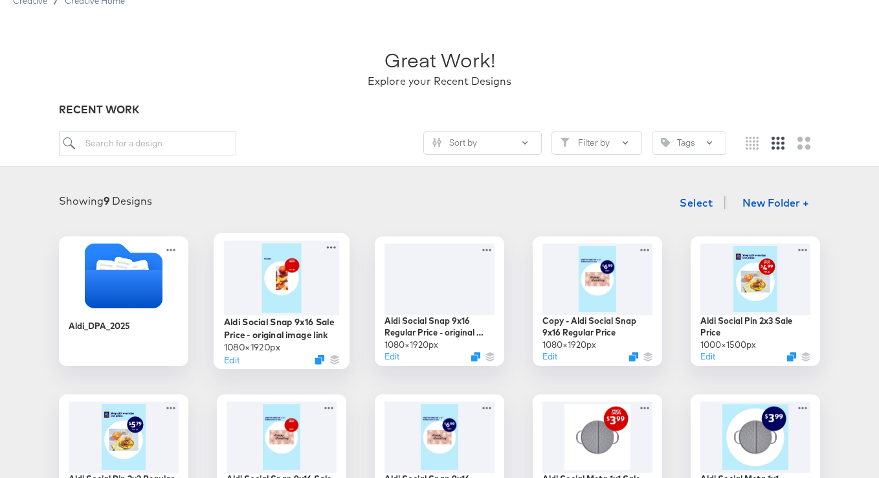
click at [320, 290] on div at bounding box center [282, 277] width 116 height 74
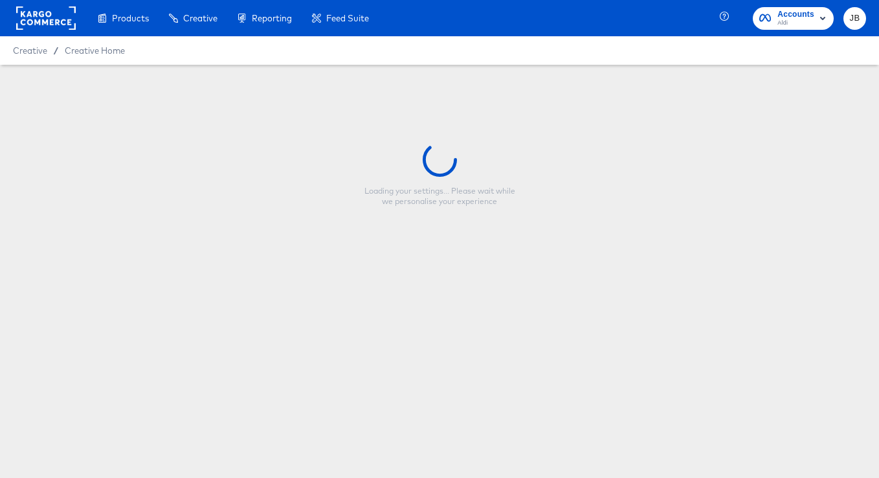
type input "Aldi Social Snap 9x16 Sale Price - original image link"
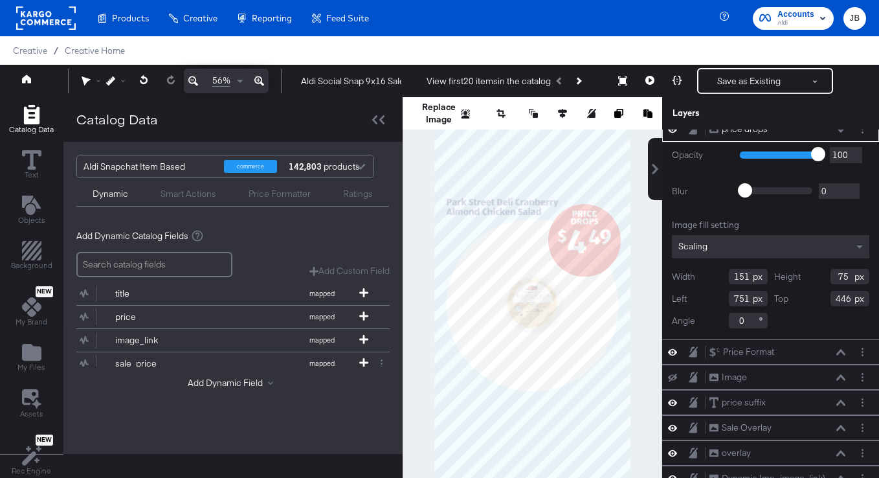
scroll to position [52, 0]
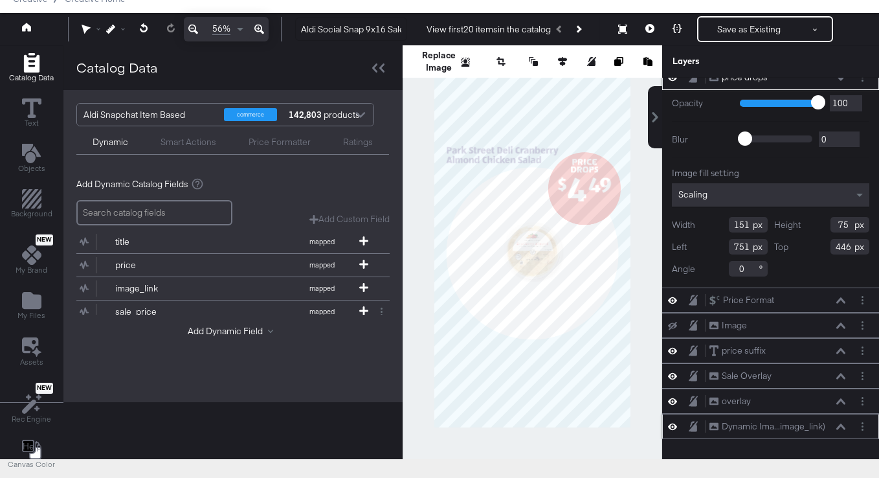
click at [750, 427] on icon at bounding box center [840, 426] width 9 height 6
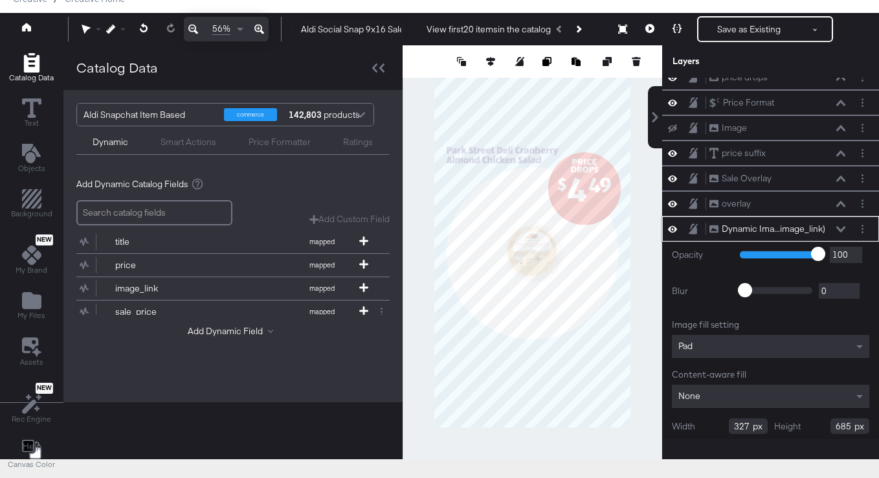
scroll to position [88, 0]
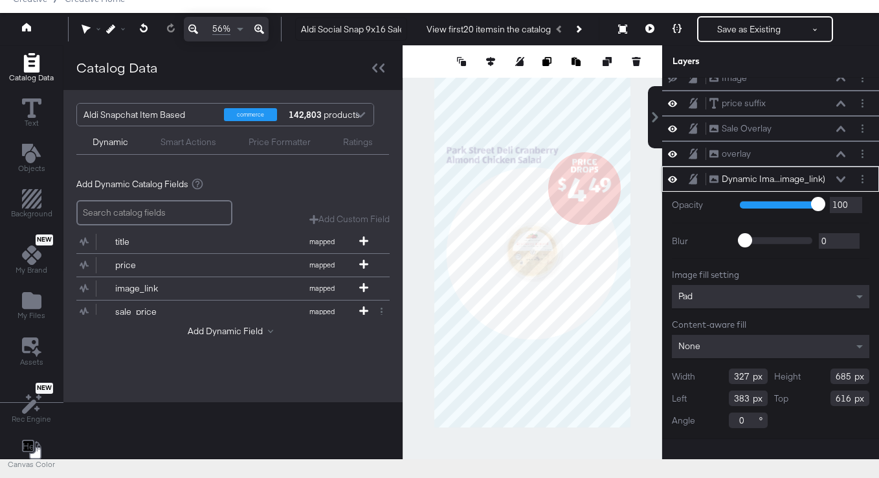
click at [739, 378] on input "327" at bounding box center [748, 376] width 39 height 16
type input "699"
type input "653"
type input "190"
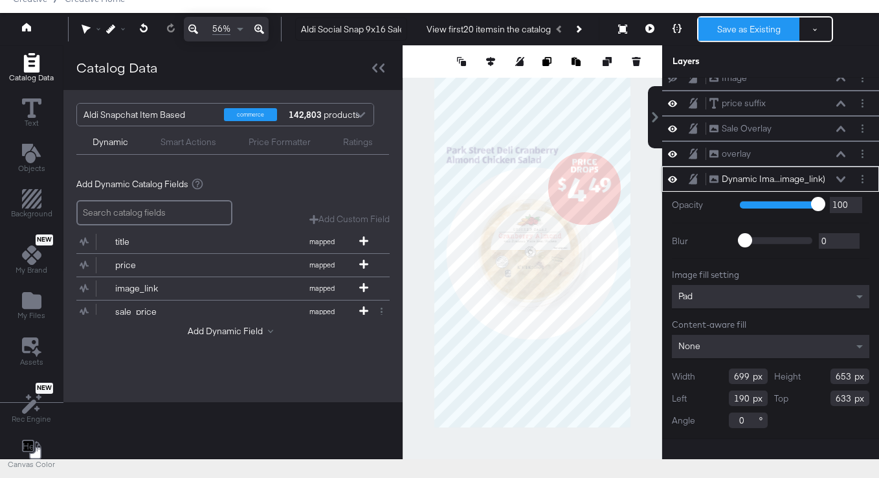
type input "633"
click at [721, 29] on button "Save as Existing" at bounding box center [749, 28] width 101 height 23
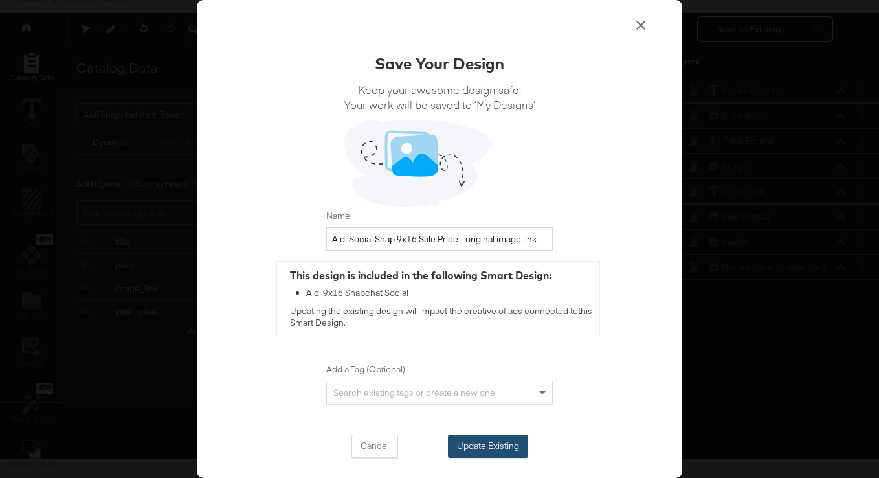
click at [483, 443] on button "Update Existing" at bounding box center [488, 445] width 80 height 23
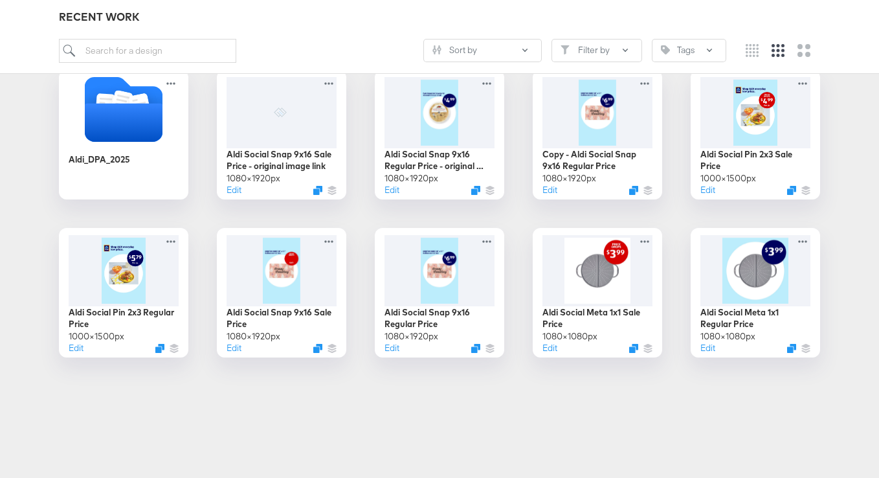
scroll to position [216, 0]
click at [492, 237] on icon at bounding box center [489, 239] width 16 height 14
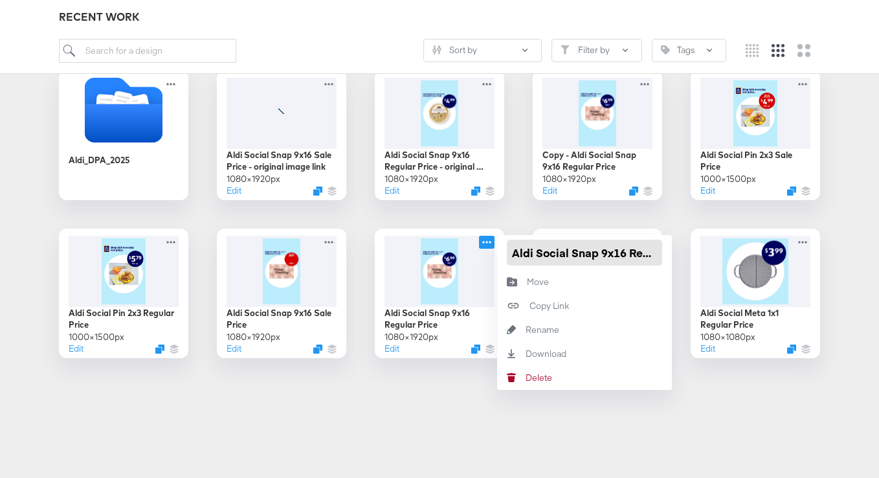
click at [541, 253] on input "Aldi Social Snap 9x16 Regular Price" at bounding box center [584, 253] width 155 height 26
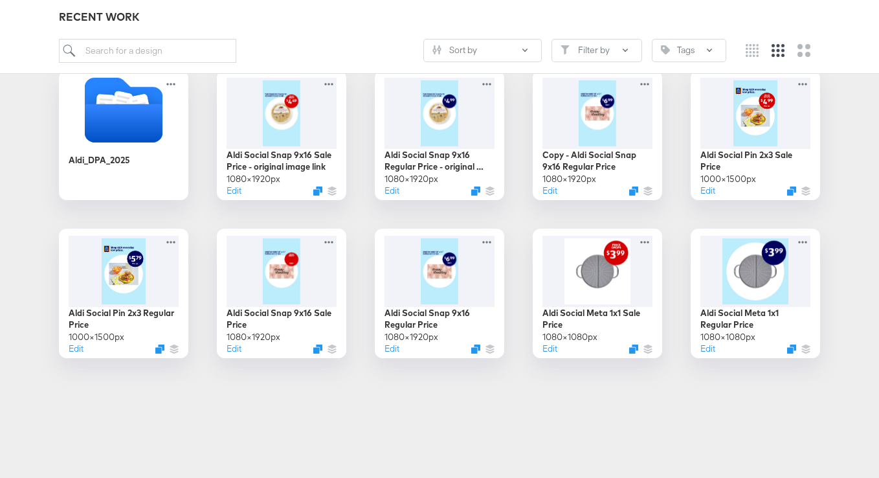
click at [725, 425] on body "Products Products Product Catalogs Enhance Your Product Catalog, Map Them to Pu…" at bounding box center [439, 142] width 879 height 717
